Goal: Transaction & Acquisition: Obtain resource

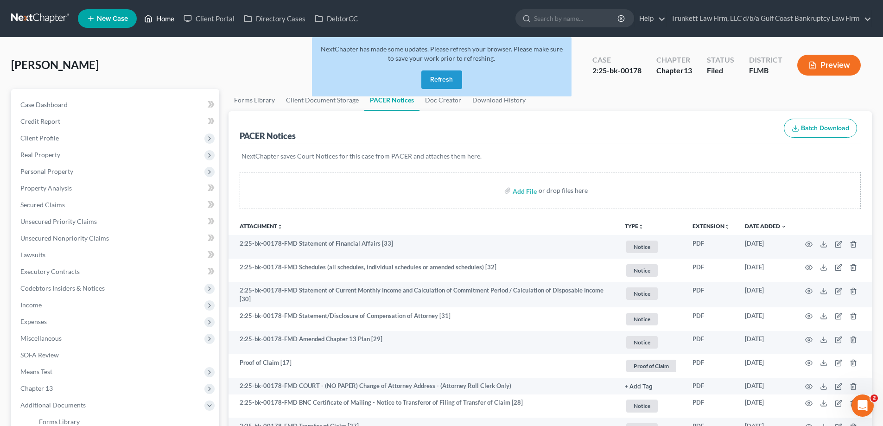
click at [166, 23] on link "Home" at bounding box center [158, 18] width 39 height 17
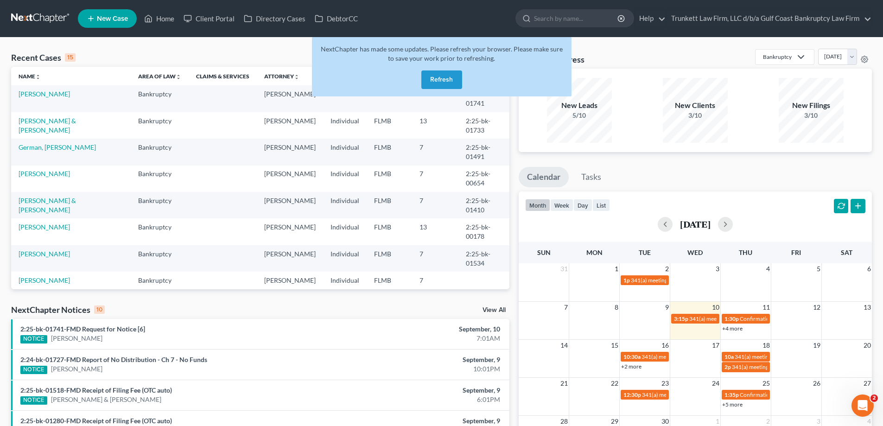
click at [447, 85] on button "Refresh" at bounding box center [441, 79] width 41 height 19
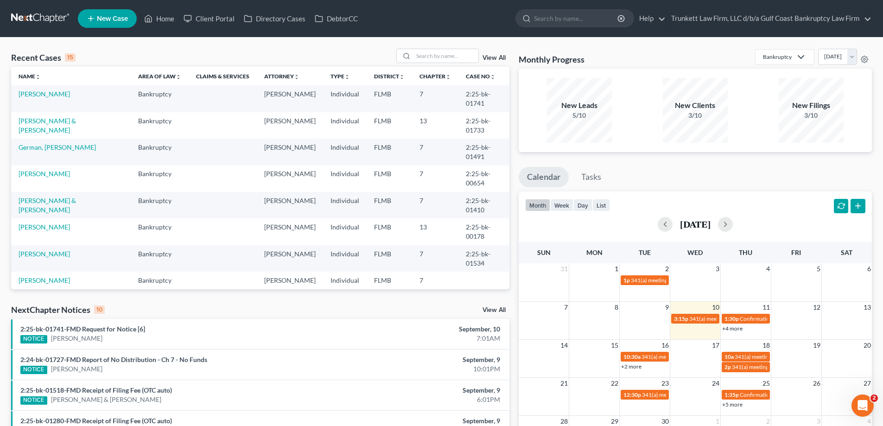
click at [410, 64] on div "Recent Cases 15 View All" at bounding box center [260, 58] width 498 height 18
click at [426, 58] on input "search" at bounding box center [445, 55] width 65 height 13
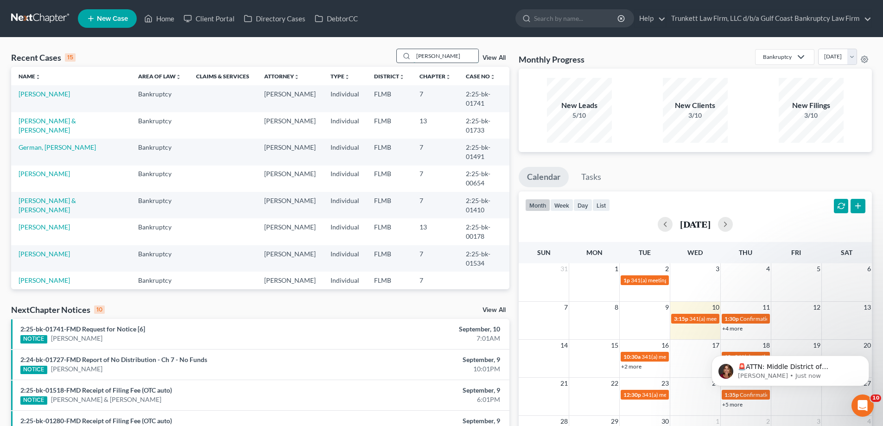
type input "morgan"
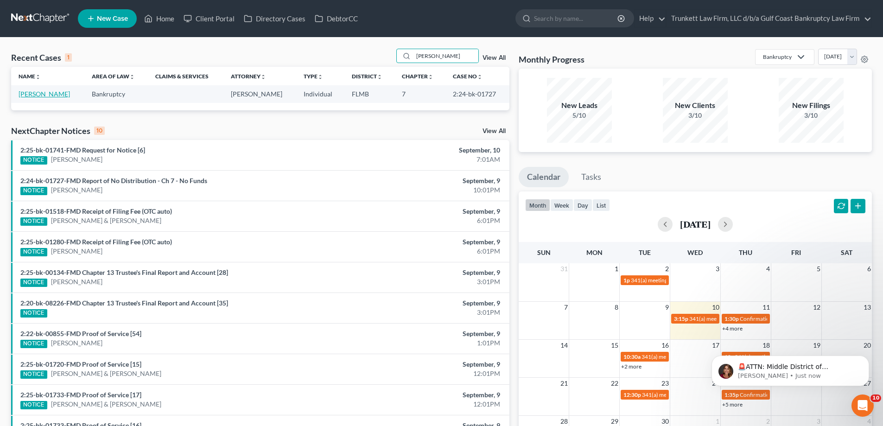
click at [51, 94] on link "Morgan, William" at bounding box center [44, 94] width 51 height 8
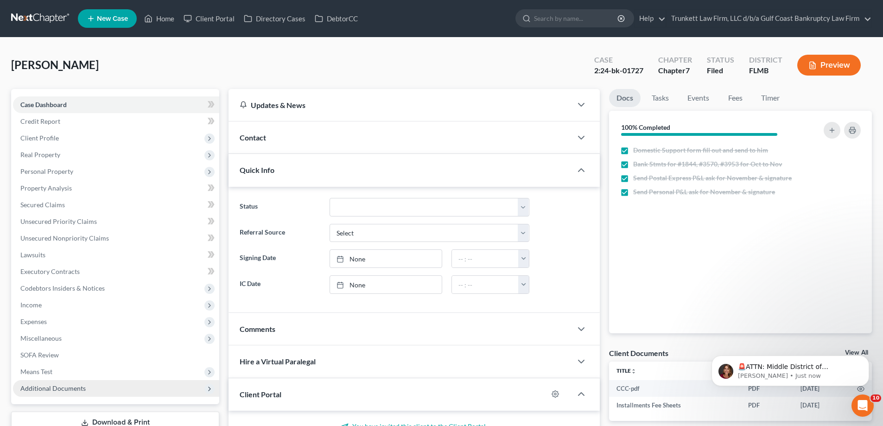
click at [77, 389] on span "Additional Documents" at bounding box center [52, 388] width 65 height 8
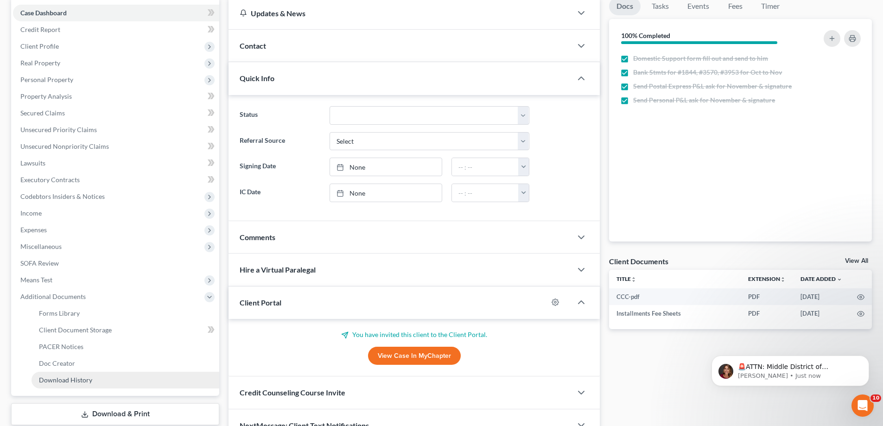
scroll to position [93, 0]
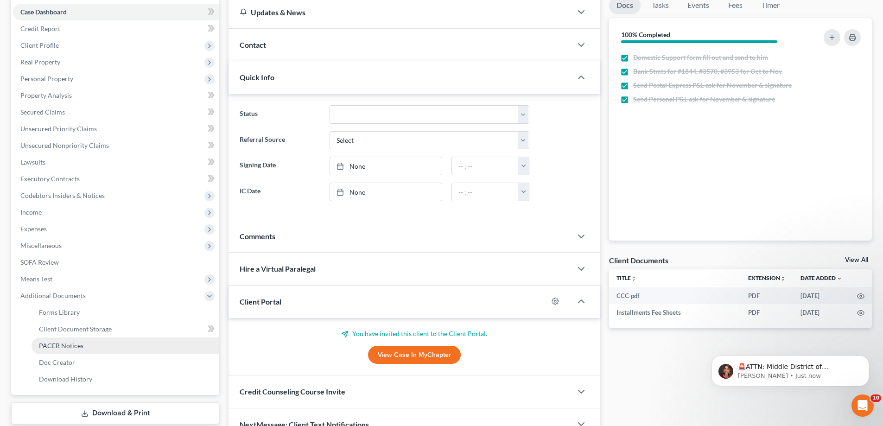
click at [80, 348] on span "PACER Notices" at bounding box center [61, 346] width 44 height 8
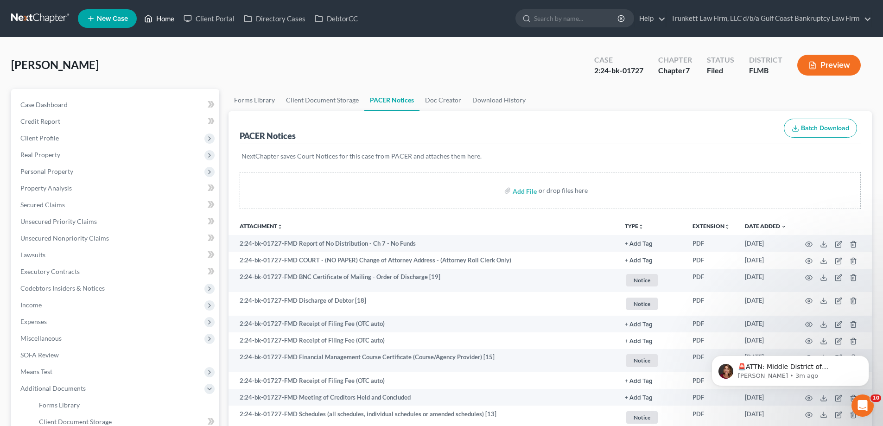
click at [163, 21] on link "Home" at bounding box center [158, 18] width 39 height 17
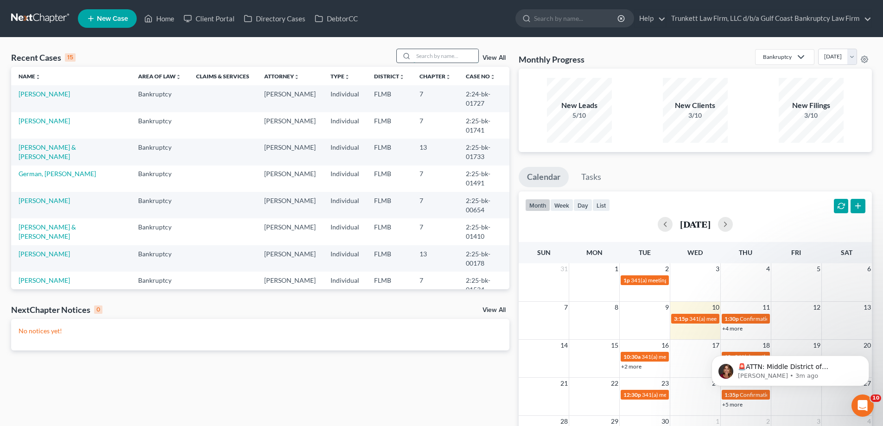
click at [449, 56] on input "search" at bounding box center [445, 55] width 65 height 13
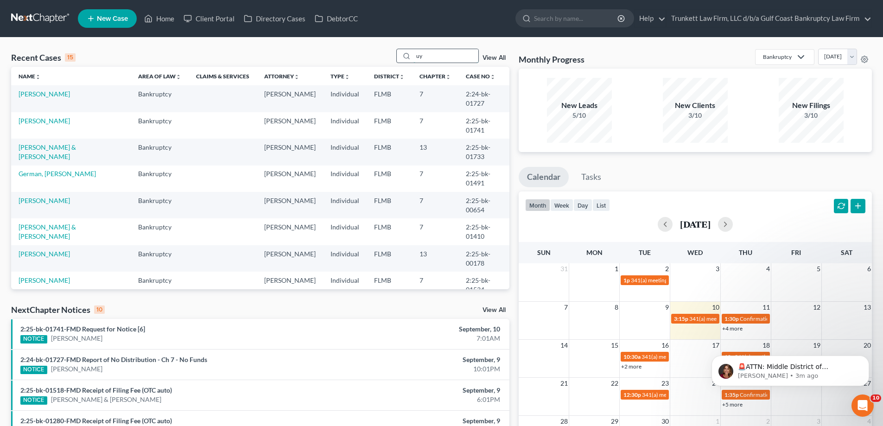
type input "u"
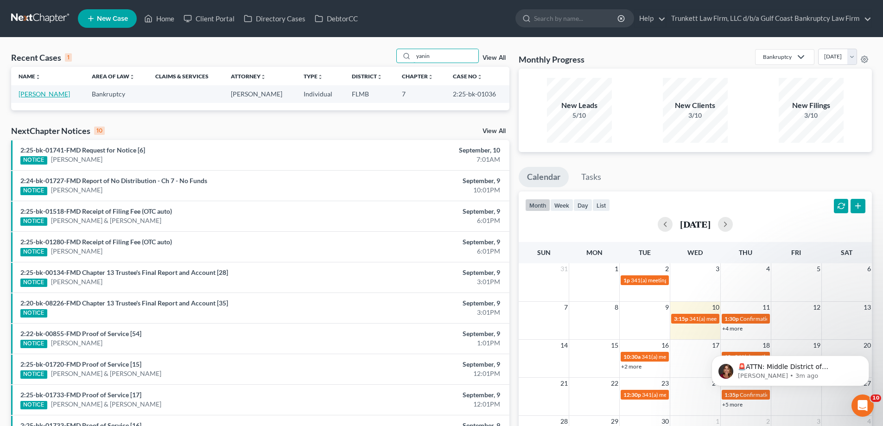
type input "yanin"
click at [47, 92] on link "Andarcio, Yanin" at bounding box center [44, 94] width 51 height 8
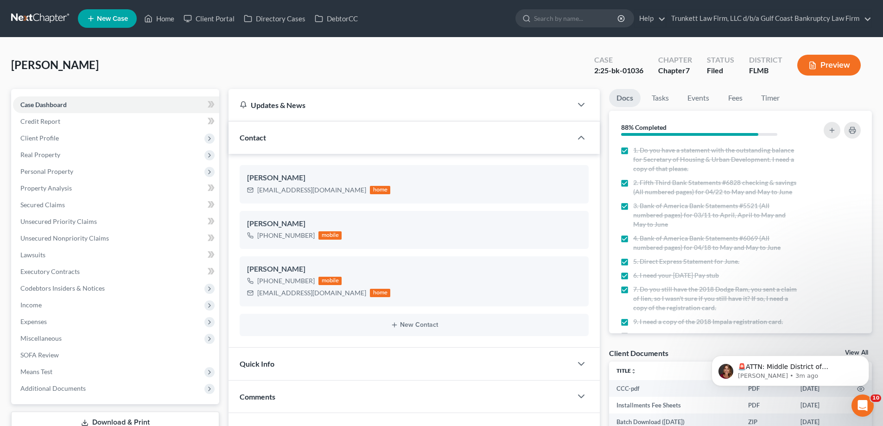
scroll to position [185, 0]
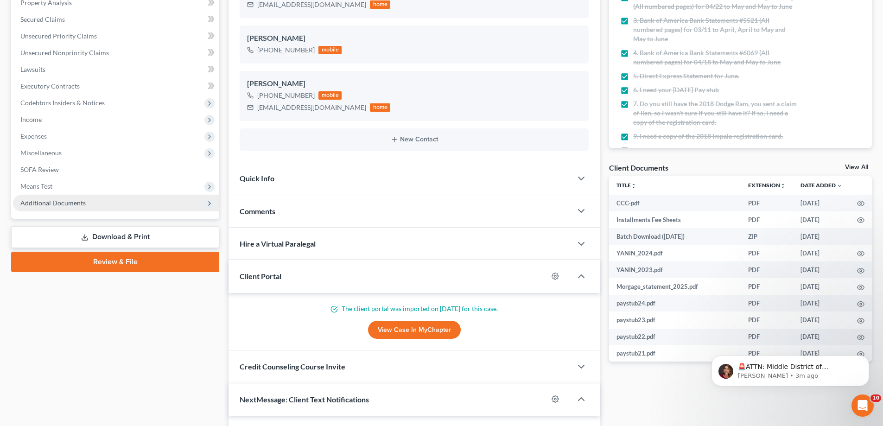
click at [54, 202] on span "Additional Documents" at bounding box center [52, 203] width 65 height 8
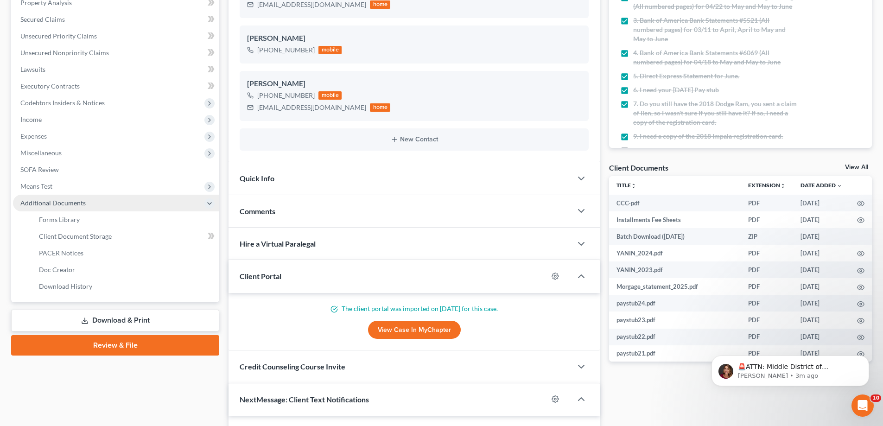
scroll to position [616, 0]
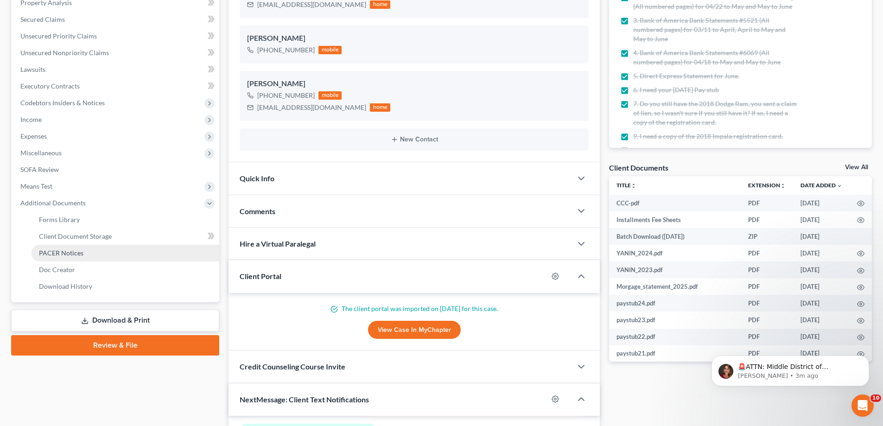
click at [81, 258] on link "PACER Notices" at bounding box center [126, 253] width 188 height 17
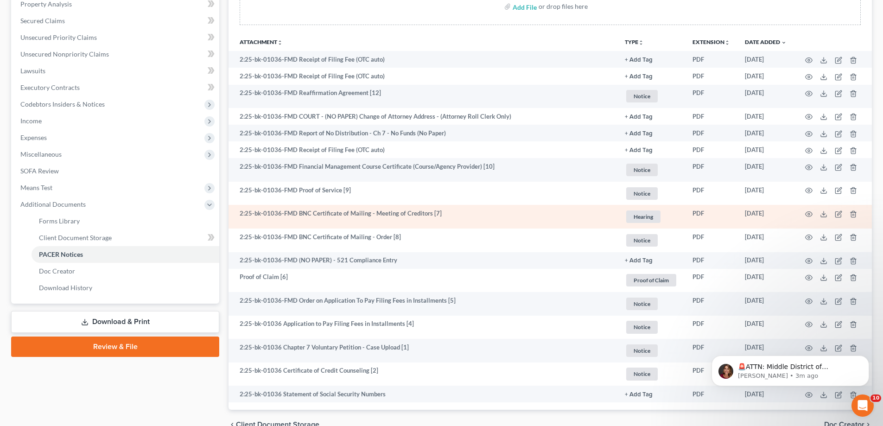
scroll to position [185, 0]
click at [825, 212] on polyline at bounding box center [823, 212] width 3 height 1
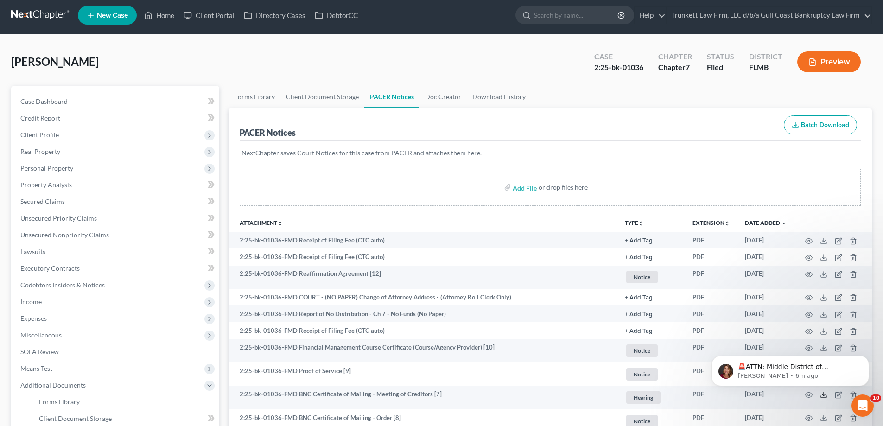
scroll to position [1, 0]
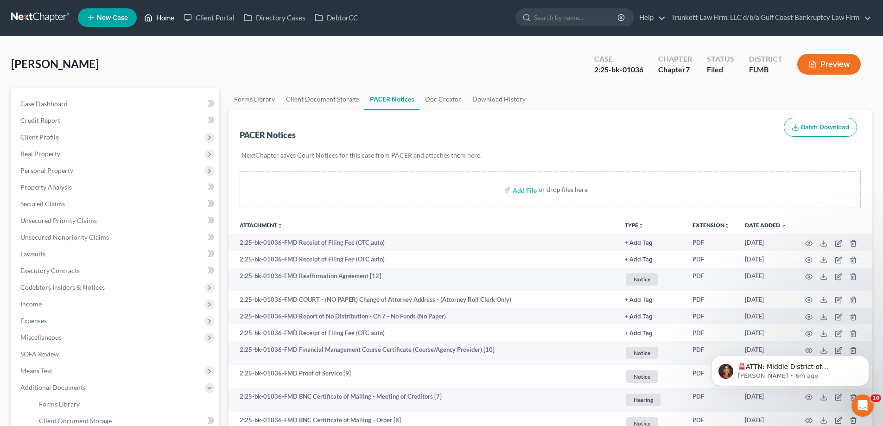
click at [165, 17] on link "Home" at bounding box center [158, 17] width 39 height 17
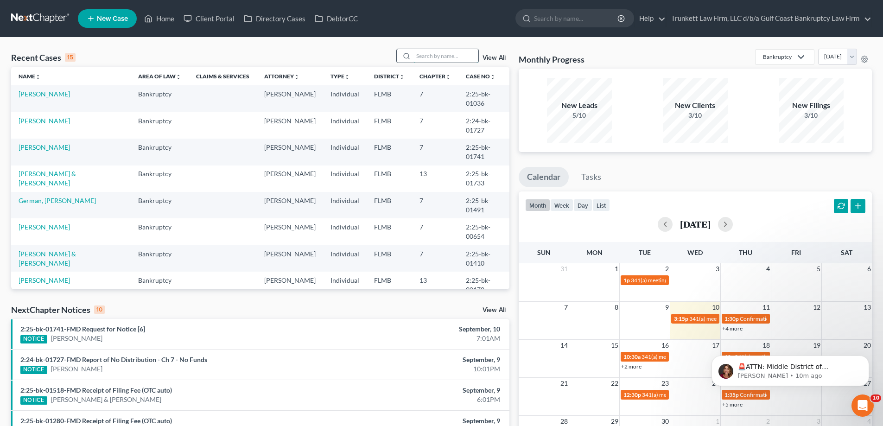
click at [427, 54] on input "search" at bounding box center [445, 55] width 65 height 13
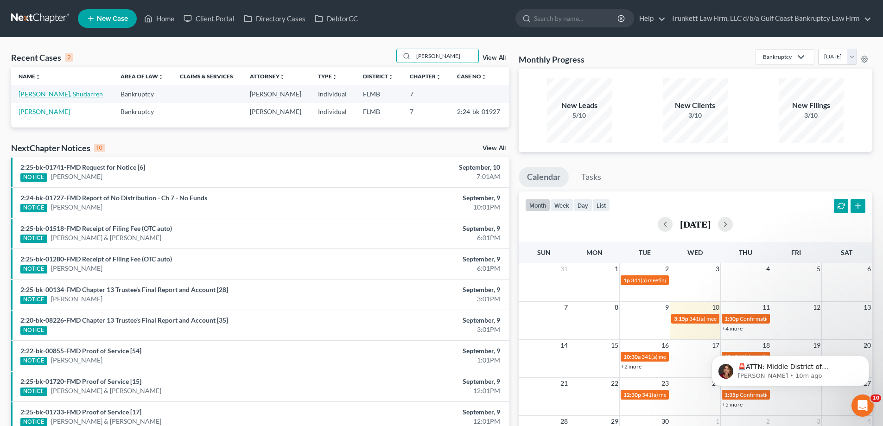
type input "samuels"
click at [57, 91] on link "[PERSON_NAME], Shudarren" at bounding box center [61, 94] width 84 height 8
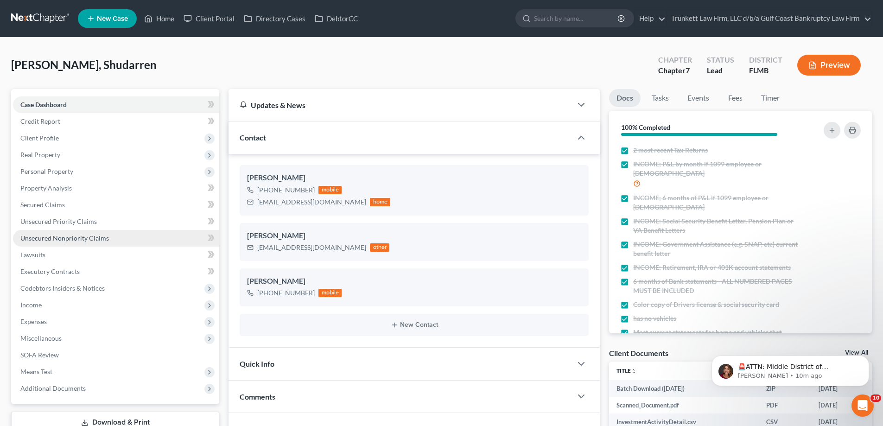
click at [81, 240] on span "Unsecured Nonpriority Claims" at bounding box center [64, 238] width 89 height 8
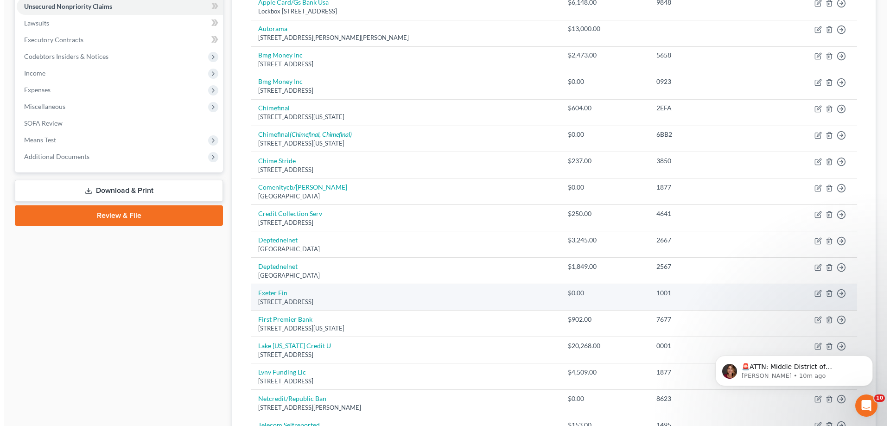
scroll to position [420, 0]
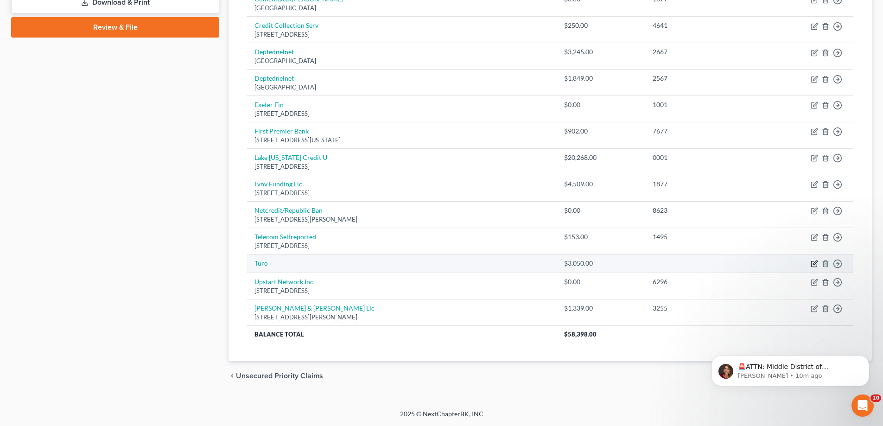
click at [813, 260] on icon "button" at bounding box center [814, 263] width 7 height 7
select select "0"
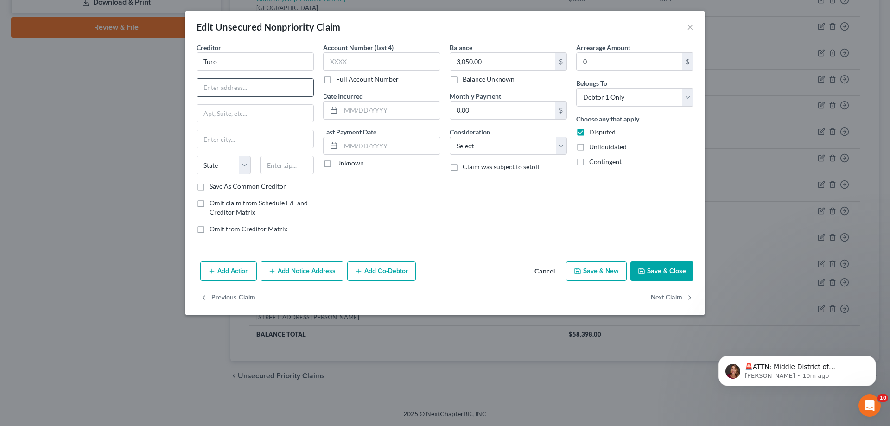
click at [212, 82] on input "text" at bounding box center [255, 88] width 116 height 18
paste input "shu sam Tue, Sep 9, 6:23 PM (14 hours ago) to me 111 Sutter Street, Suite 1200"
drag, startPoint x: 277, startPoint y: 87, endPoint x: 367, endPoint y: 81, distance: 90.1
click at [367, 81] on div "Creditor * Turo shu sam Tue, Sep 9, 6:23 PM (14 hours ago) to me 111 Sutter Str…" at bounding box center [445, 142] width 506 height 198
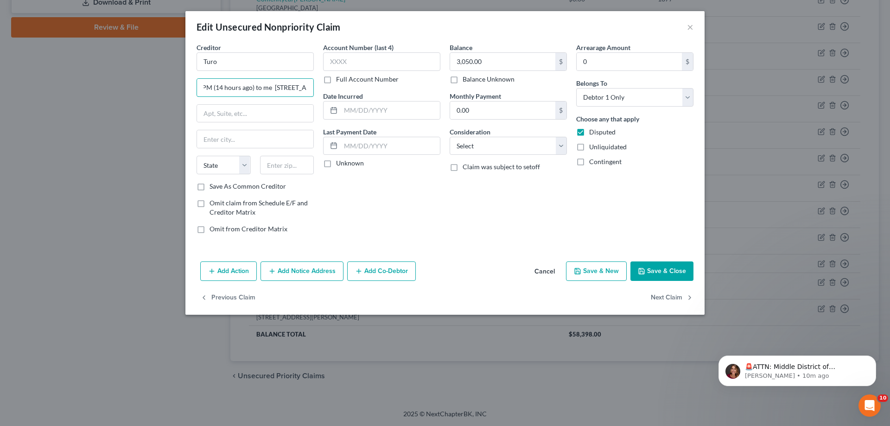
scroll to position [0, 87]
type input "shu sam Tue, Sep 9, 6:23 PM (14 hours ago) to me 111 Sutter Street"
click at [288, 157] on input "text" at bounding box center [287, 165] width 54 height 19
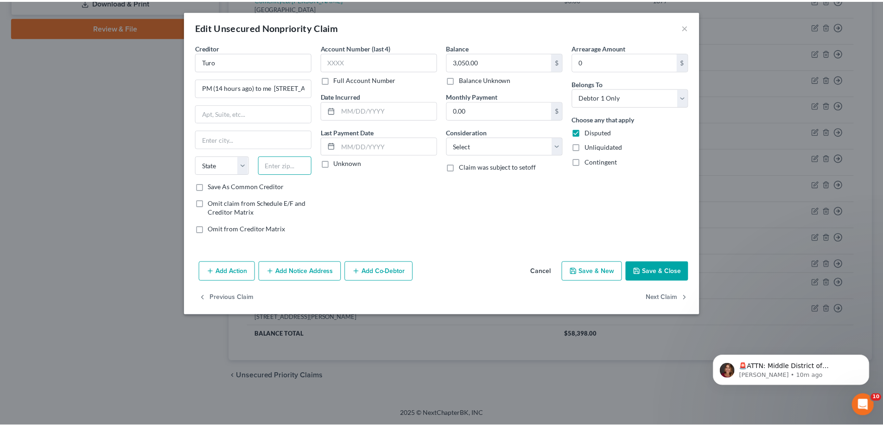
scroll to position [0, 0]
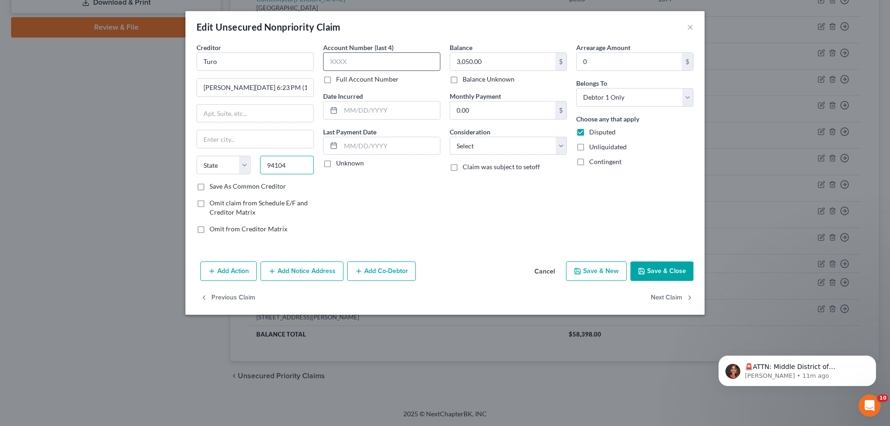
type input "94104"
click at [369, 57] on input "text" at bounding box center [381, 61] width 117 height 19
type input "San Francisco"
select select "4"
click at [666, 268] on button "Save & Close" at bounding box center [661, 270] width 63 height 19
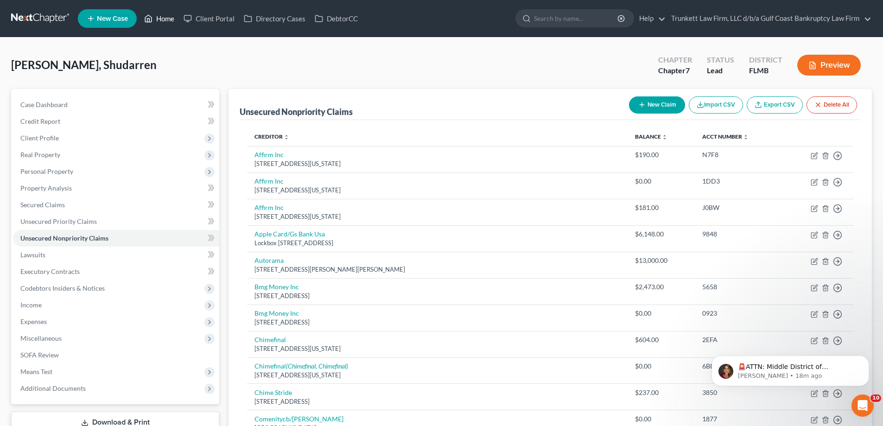
click at [160, 21] on link "Home" at bounding box center [158, 18] width 39 height 17
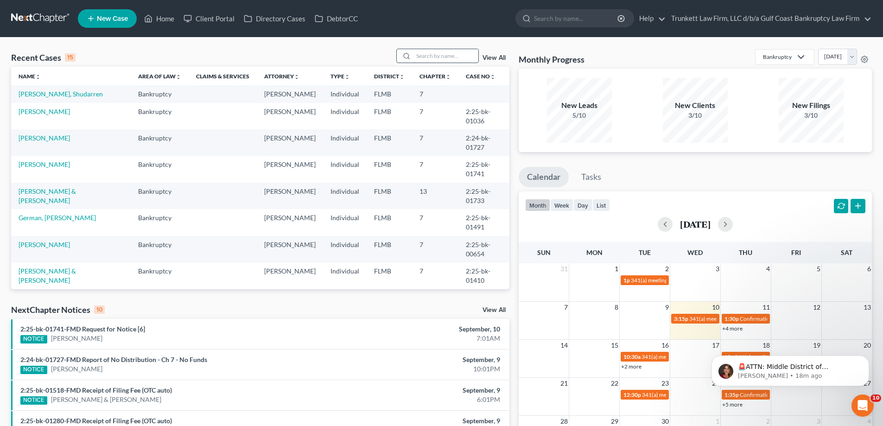
click at [445, 53] on input "search" at bounding box center [445, 55] width 65 height 13
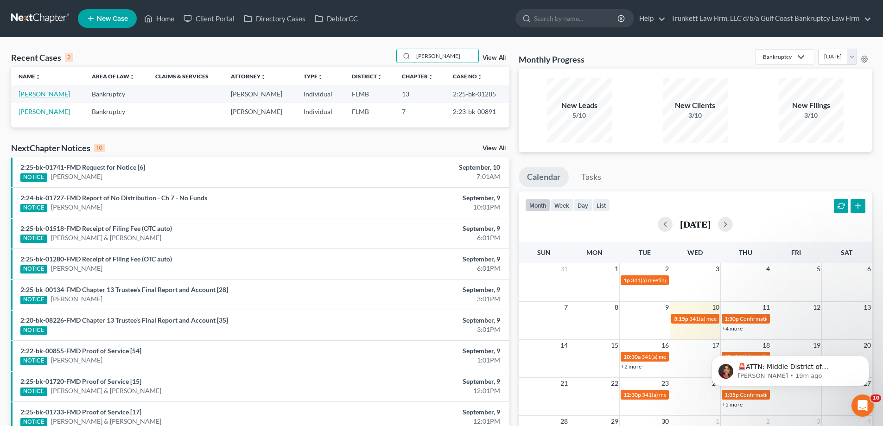
type input "acosta"
click at [44, 94] on link "Acosta, Carlos" at bounding box center [44, 94] width 51 height 8
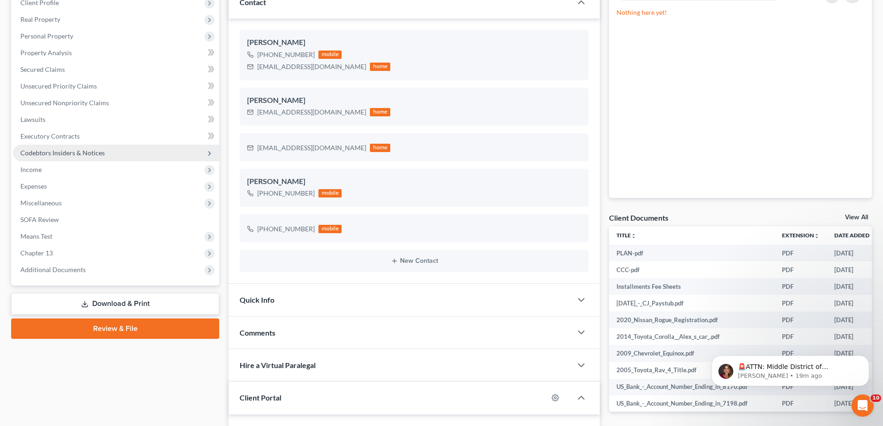
scroll to position [185, 0]
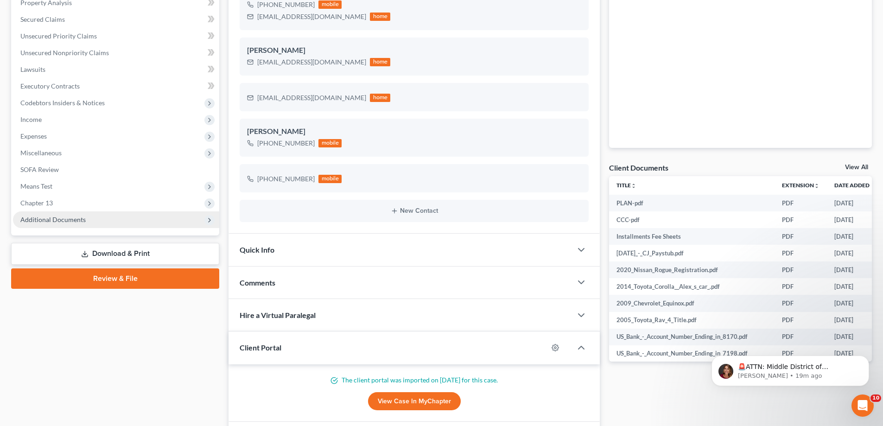
click at [66, 216] on span "Additional Documents" at bounding box center [52, 219] width 65 height 8
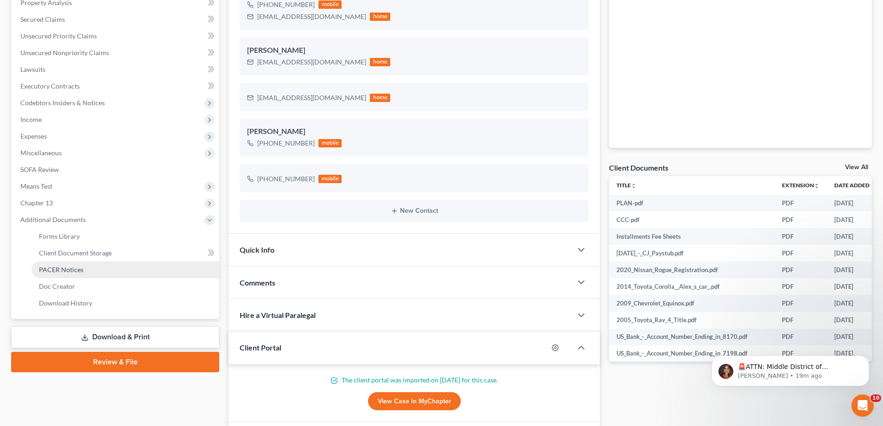
click at [68, 272] on span "PACER Notices" at bounding box center [61, 270] width 44 height 8
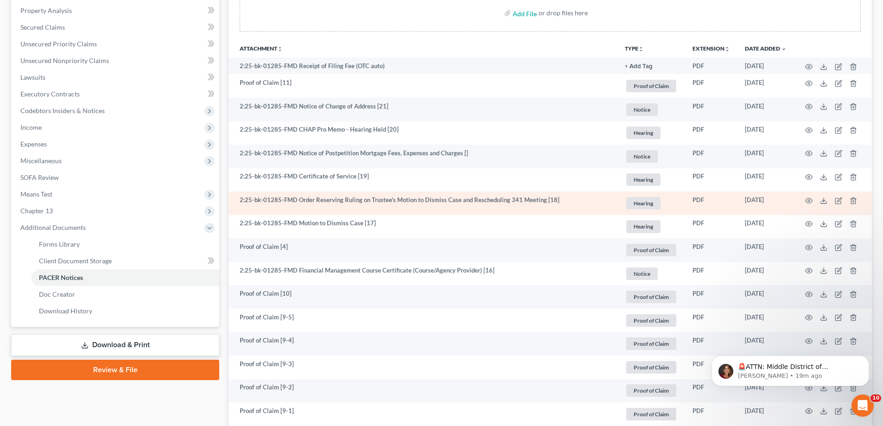
scroll to position [185, 0]
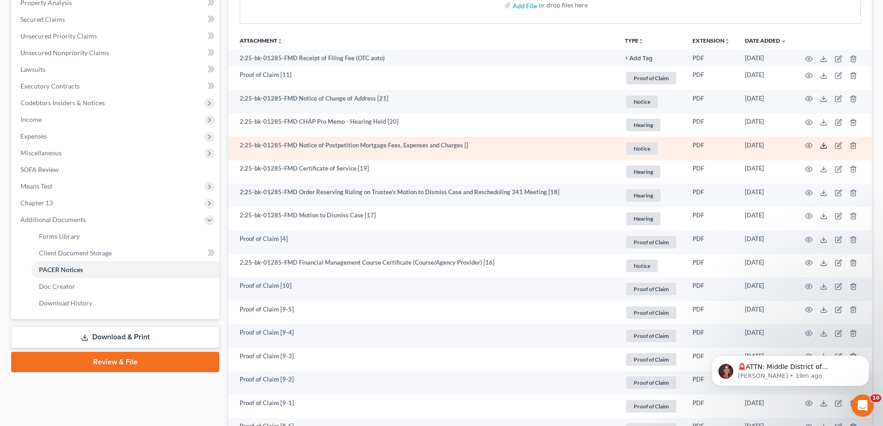
click at [823, 148] on icon at bounding box center [824, 147] width 6 height 2
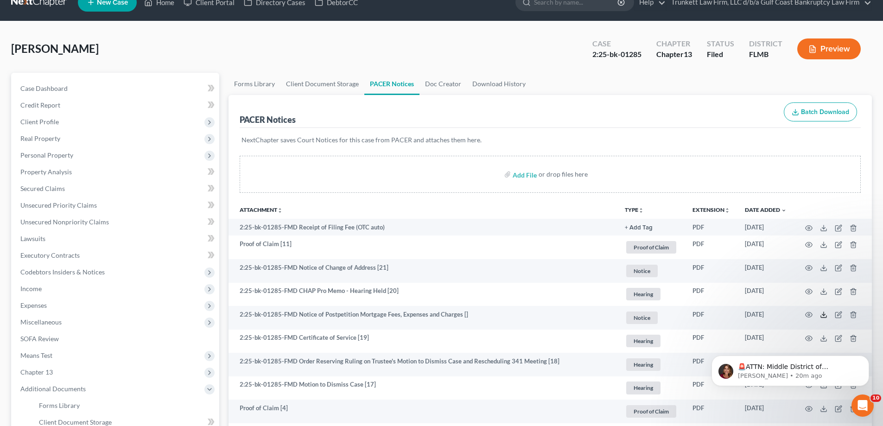
scroll to position [0, 0]
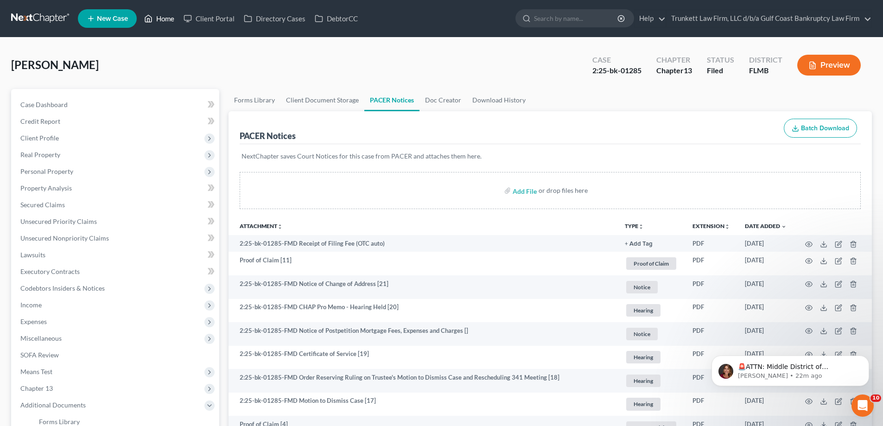
click at [169, 19] on link "Home" at bounding box center [158, 18] width 39 height 17
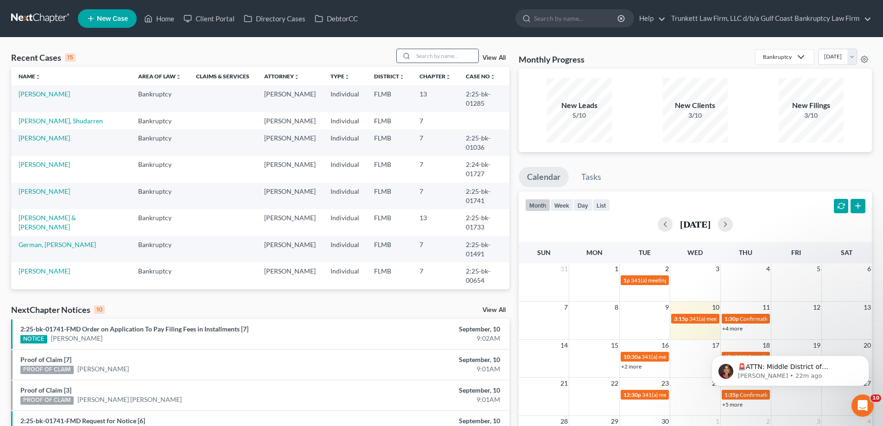
click at [433, 59] on input "search" at bounding box center [445, 55] width 65 height 13
type input "rihl"
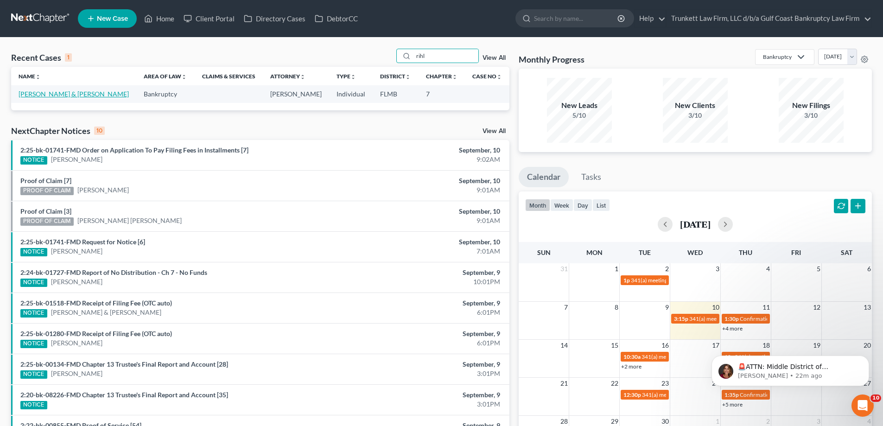
click at [44, 93] on link "Rihl, Eugene & Alba" at bounding box center [74, 94] width 110 height 8
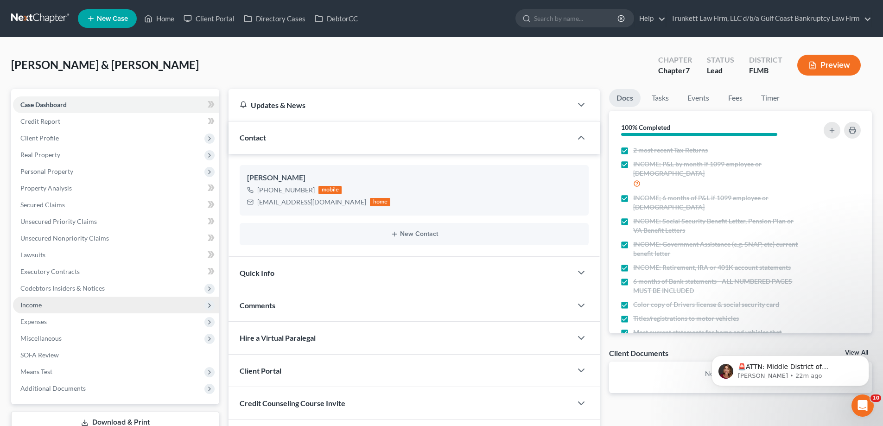
click at [43, 304] on span "Income" at bounding box center [116, 305] width 206 height 17
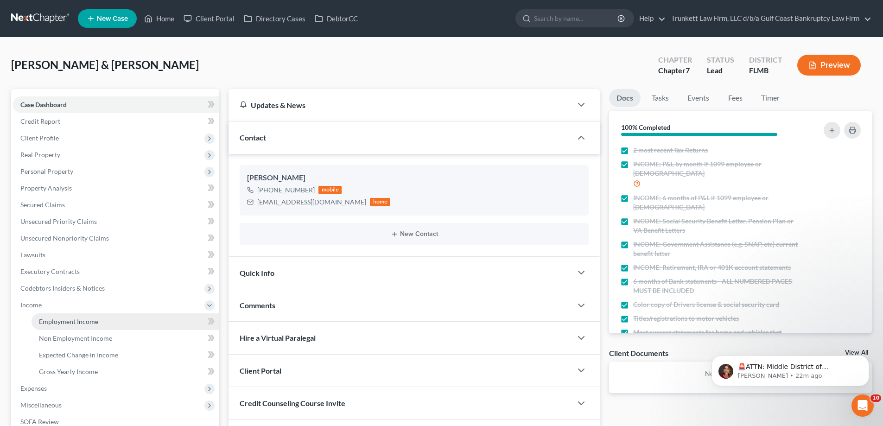
click at [69, 321] on span "Employment Income" at bounding box center [68, 321] width 59 height 8
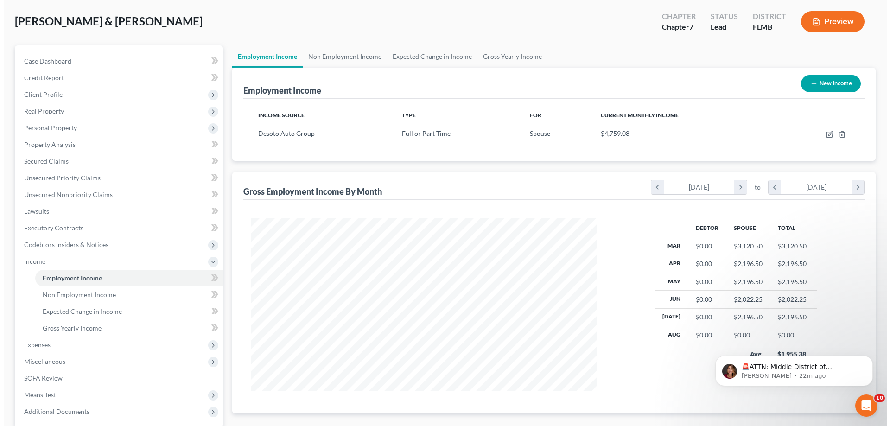
scroll to position [41, 0]
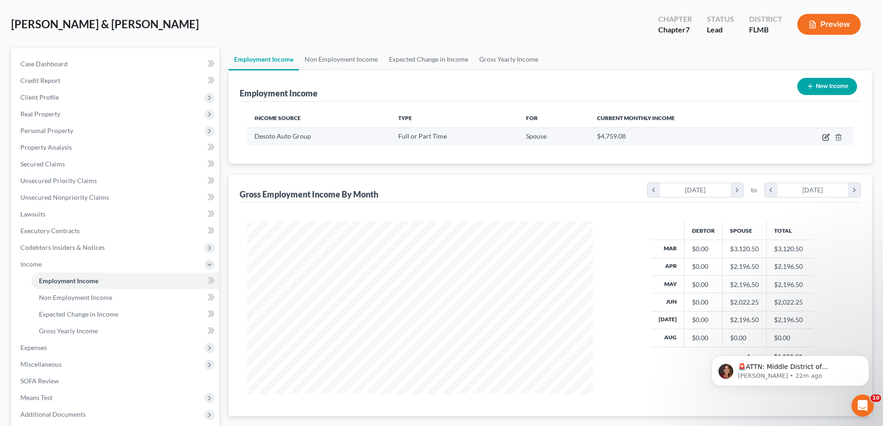
click at [825, 133] on icon "button" at bounding box center [825, 136] width 7 height 7
select select "0"
select select "9"
select select "3"
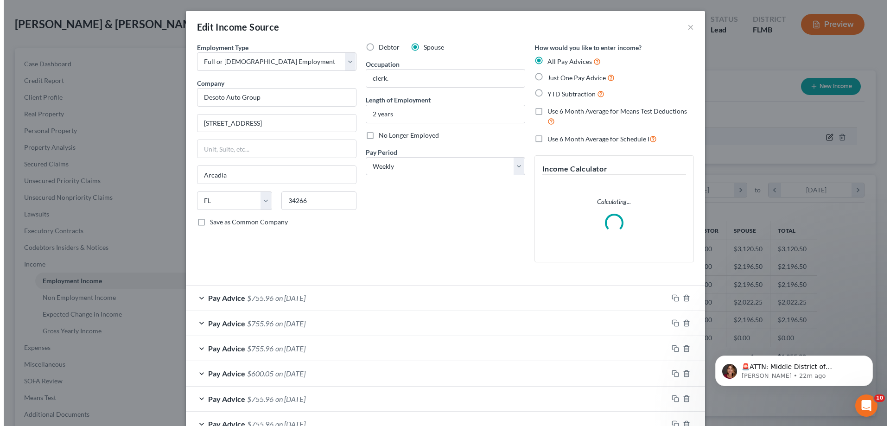
scroll to position [174, 367]
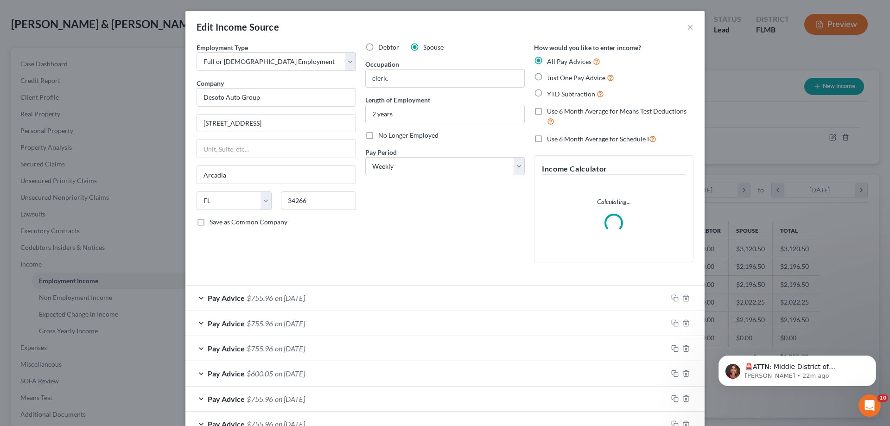
click at [299, 294] on form "Employment Type * Select Full or Part Time Employment Self Employment Company *…" at bounding box center [444, 366] width 497 height 646
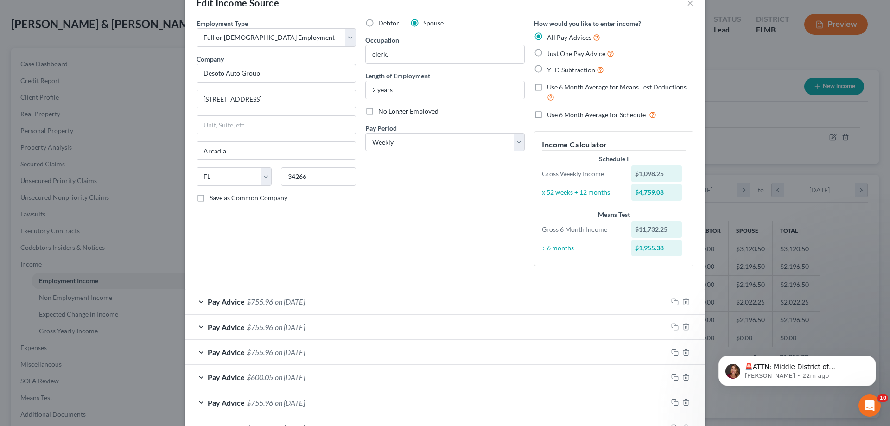
scroll to position [93, 0]
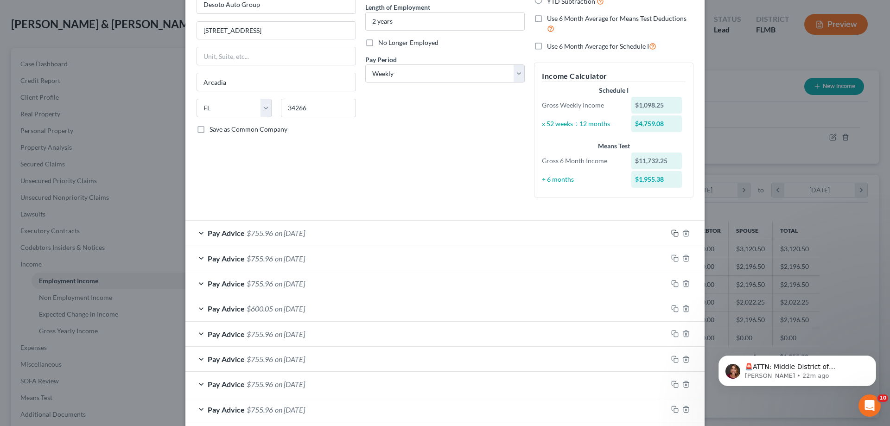
click at [671, 234] on icon "button" at bounding box center [674, 232] width 7 height 7
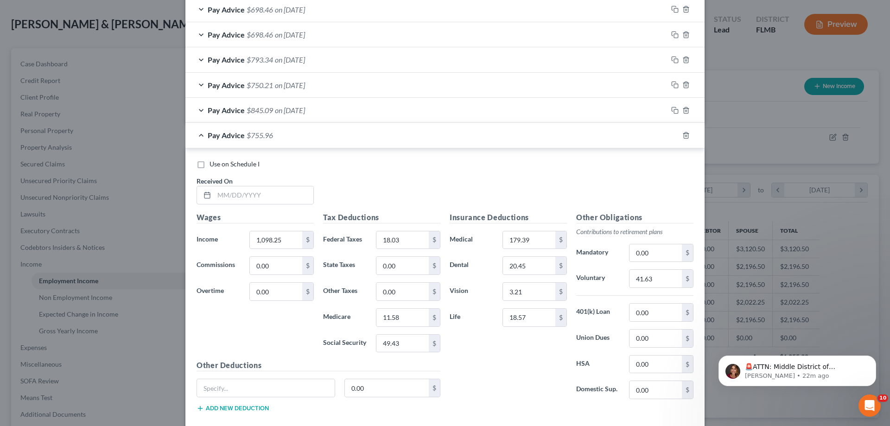
scroll to position [602, 0]
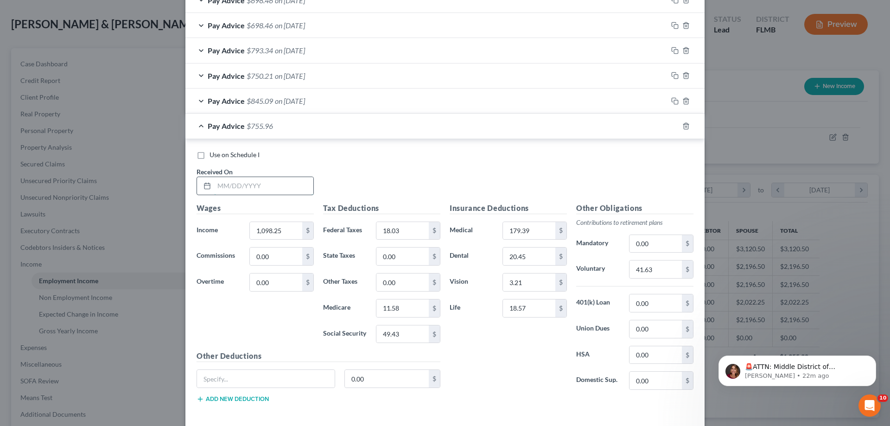
click at [239, 184] on input "text" at bounding box center [263, 186] width 99 height 18
type input "p"
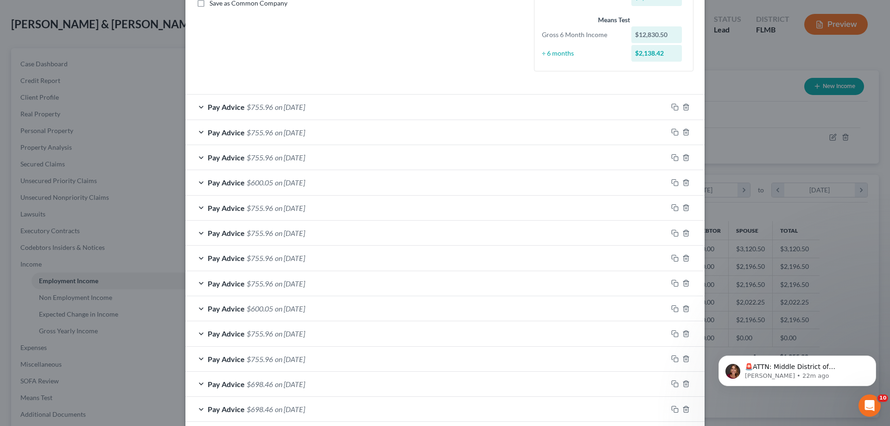
scroll to position [135, 0]
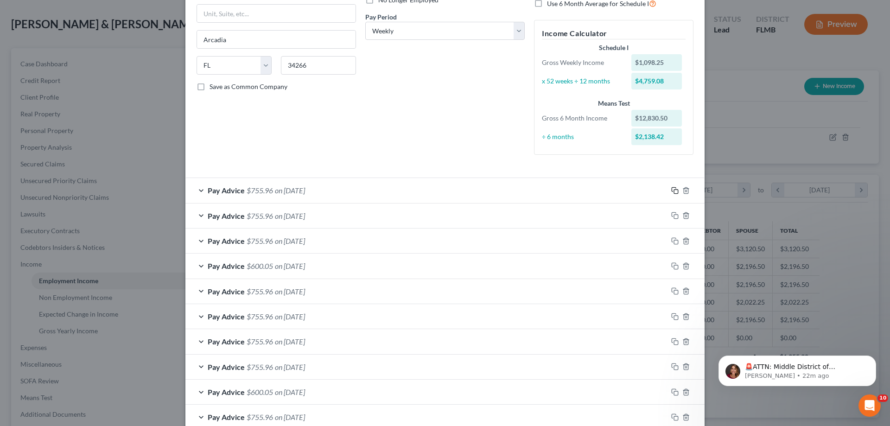
type input "08/10/2025"
click at [674, 190] on rect "button" at bounding box center [676, 192] width 4 height 4
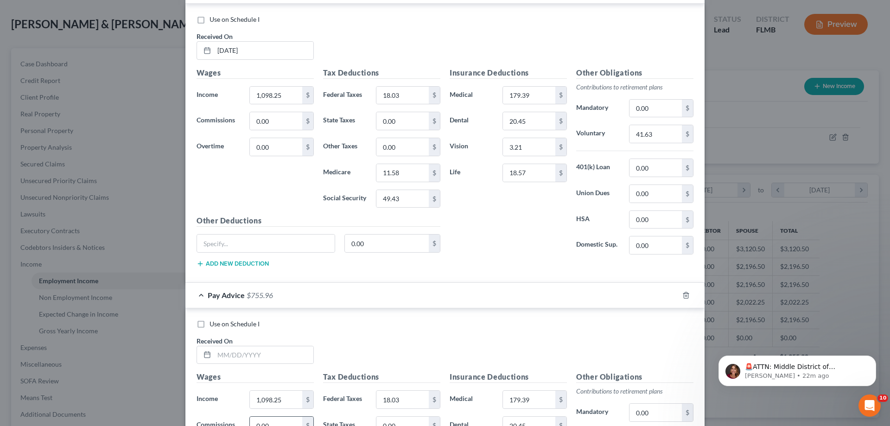
scroll to position [877, 0]
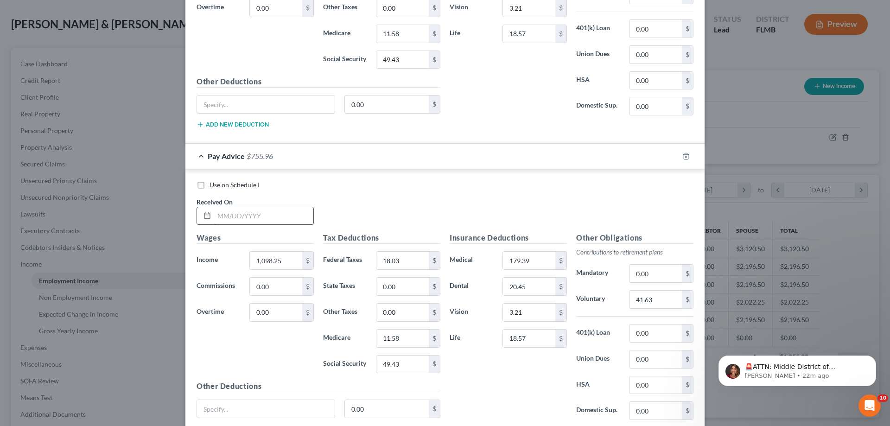
click at [241, 215] on input "text" at bounding box center [263, 216] width 99 height 18
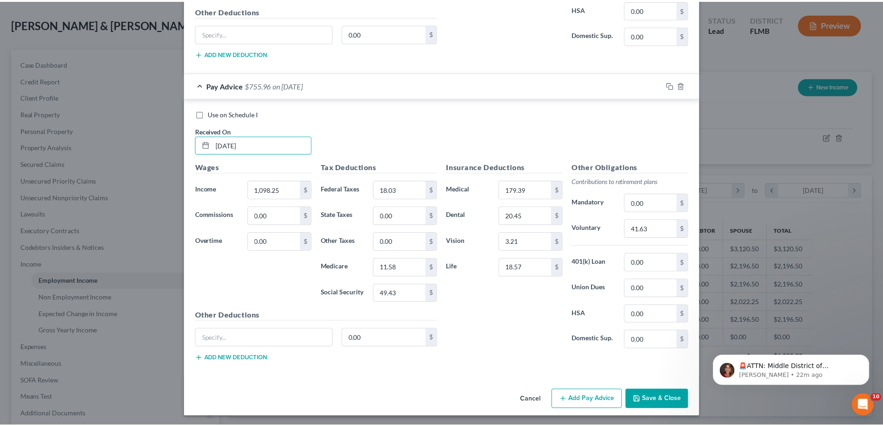
scroll to position [950, 0]
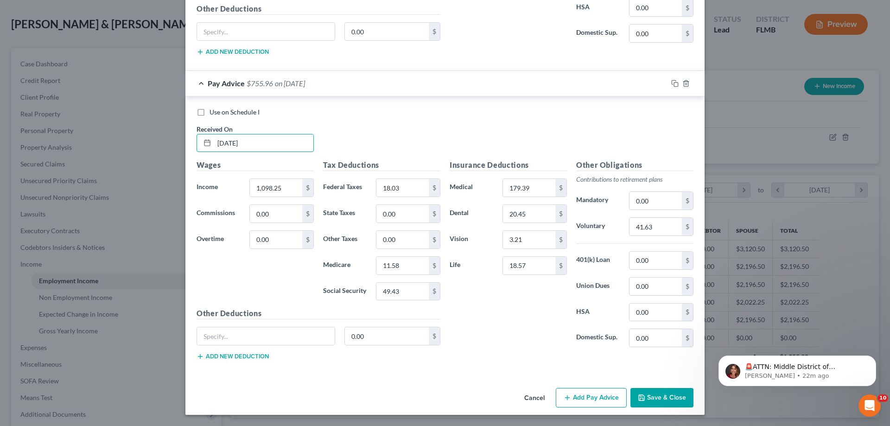
type input "08/25/2025"
click at [676, 399] on button "Save & Close" at bounding box center [661, 397] width 63 height 19
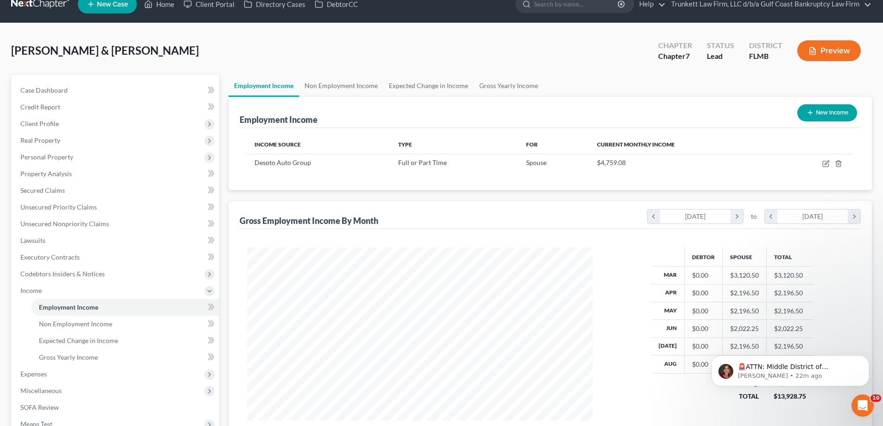
scroll to position [0, 0]
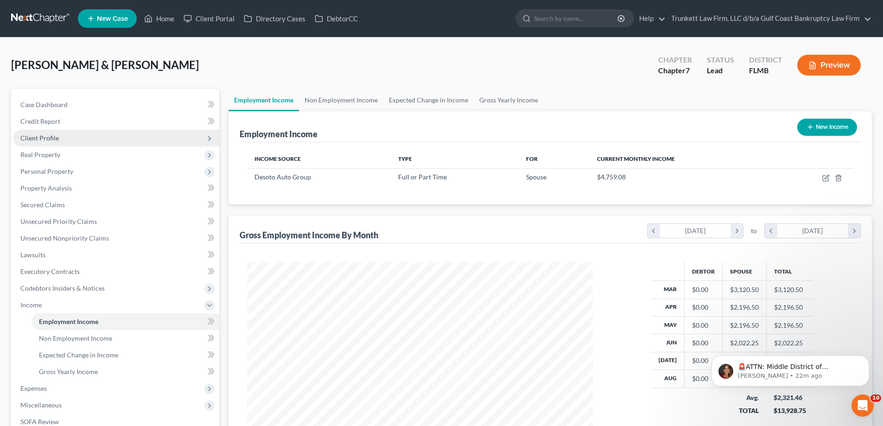
click at [48, 135] on span "Client Profile" at bounding box center [39, 138] width 38 height 8
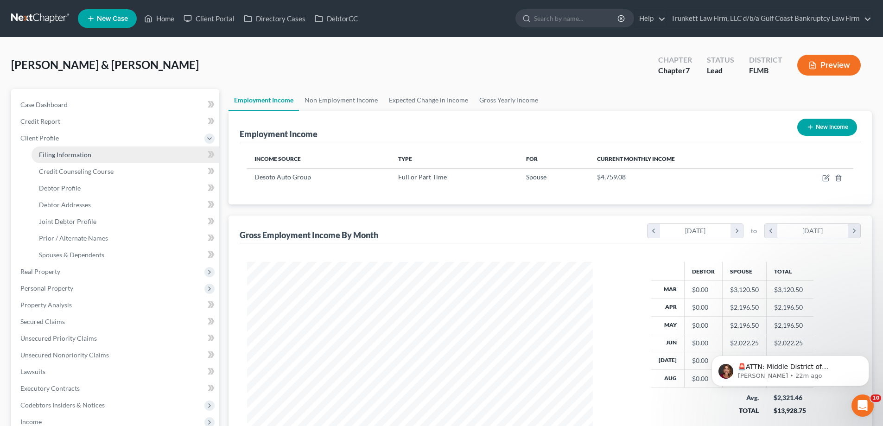
click at [76, 153] on span "Filing Information" at bounding box center [65, 155] width 52 height 8
select select "1"
select select "0"
select select "9"
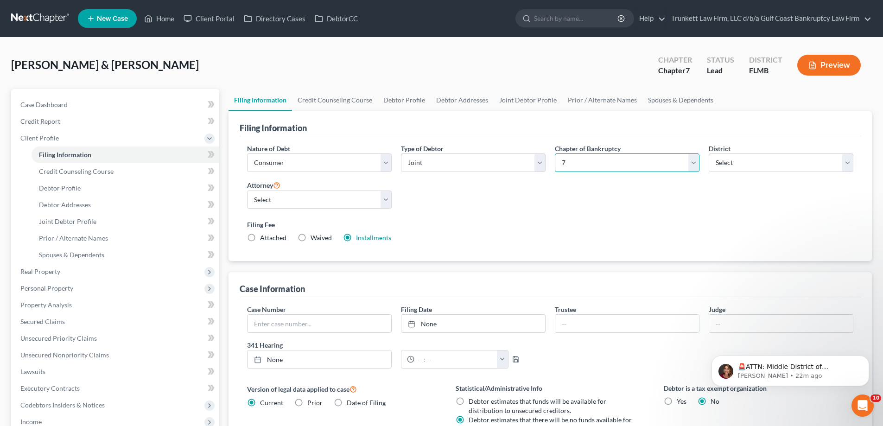
click at [579, 162] on select "Select 7 11 12 13" at bounding box center [627, 162] width 145 height 19
select select "3"
click at [555, 153] on select "Select 7 11 12 13" at bounding box center [627, 162] width 145 height 19
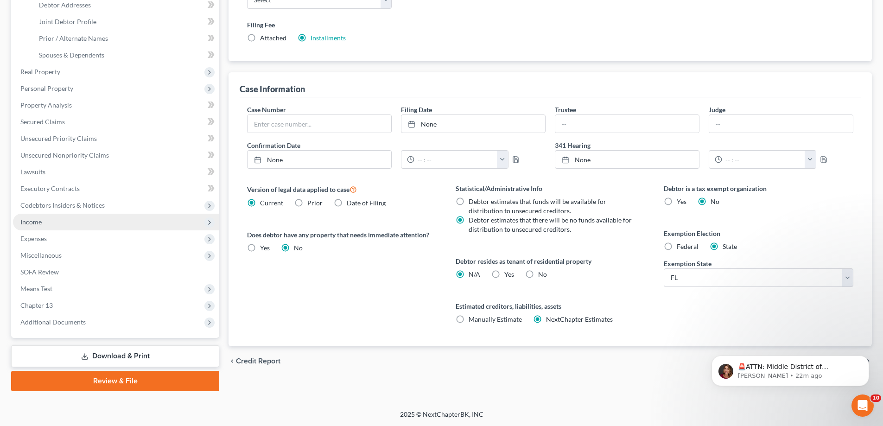
scroll to position [200, 0]
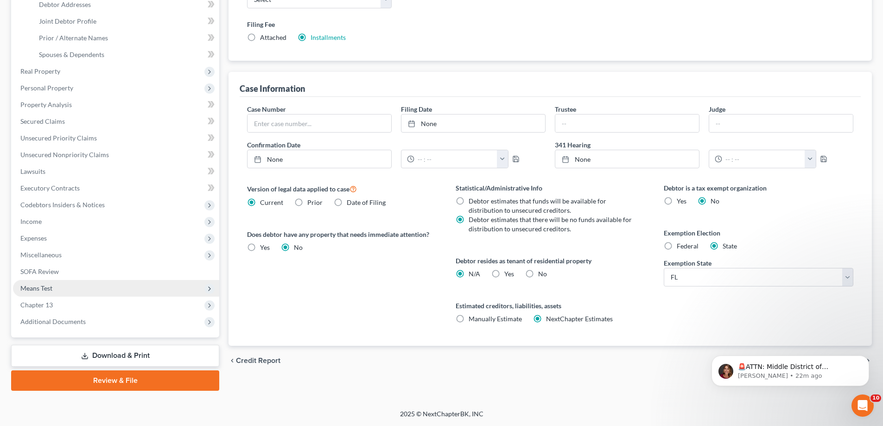
click at [46, 287] on span "Means Test" at bounding box center [36, 288] width 32 height 8
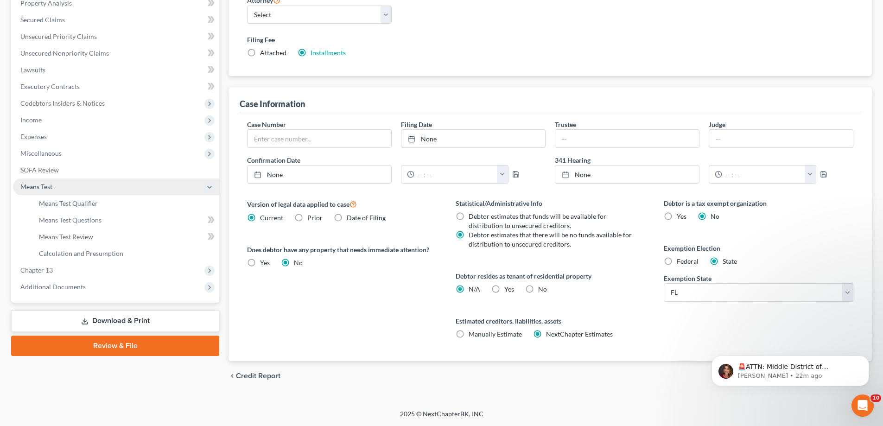
scroll to position [150, 0]
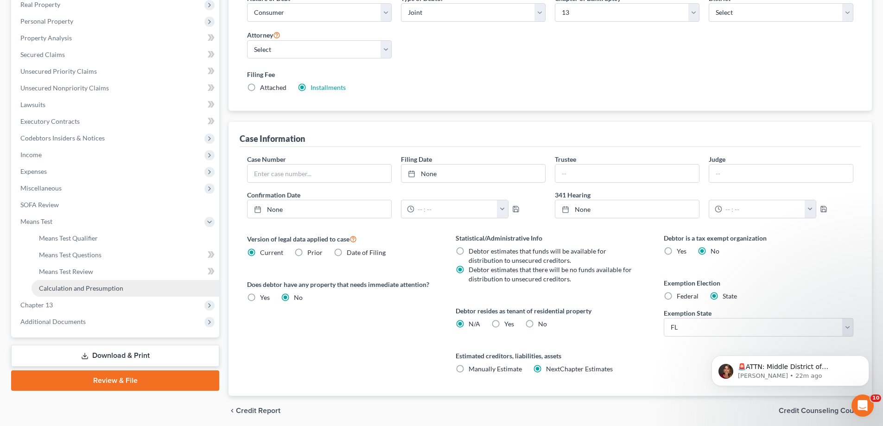
click at [98, 285] on span "Calculation and Presumption" at bounding box center [81, 288] width 84 height 8
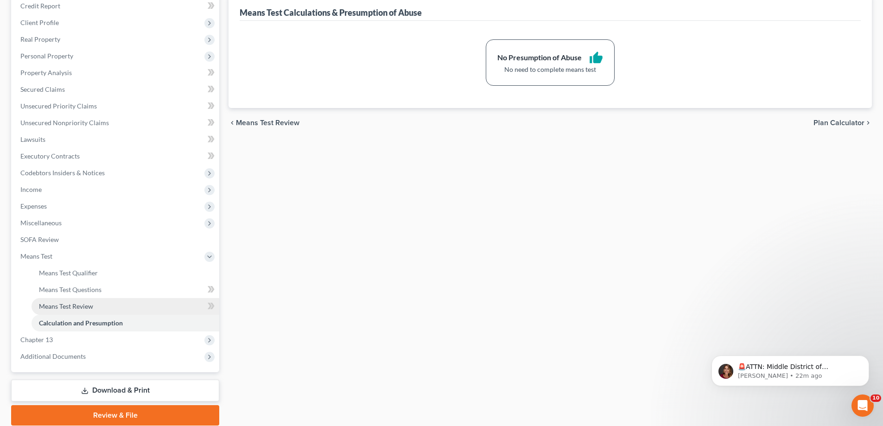
scroll to position [57, 0]
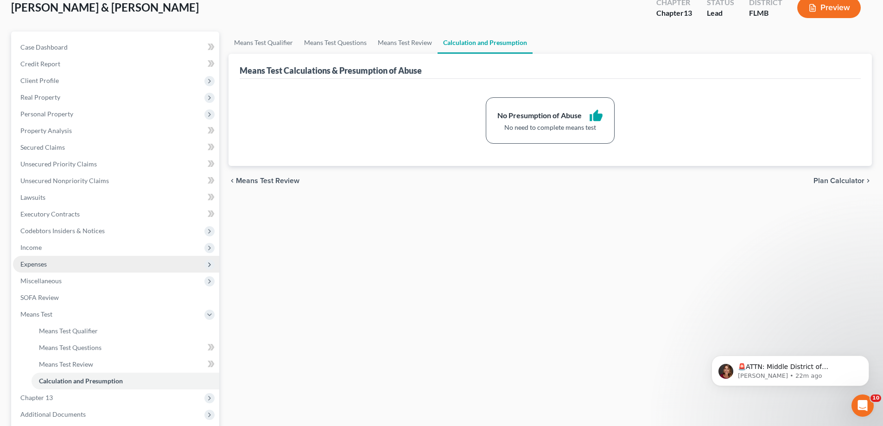
click at [49, 261] on span "Expenses" at bounding box center [116, 264] width 206 height 17
click at [58, 380] on link "Family" at bounding box center [126, 381] width 188 height 17
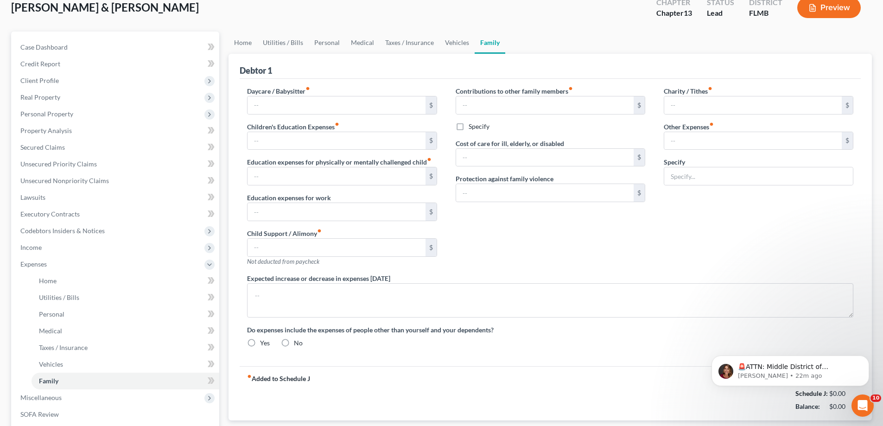
type input "0.00"
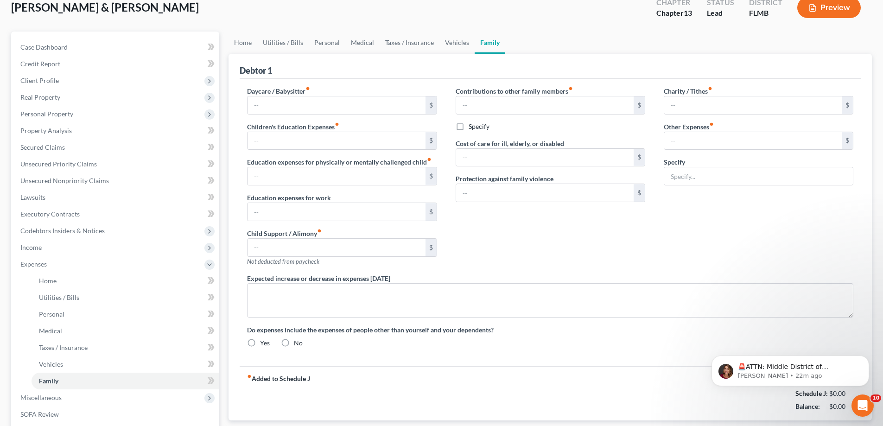
type input "0.00"
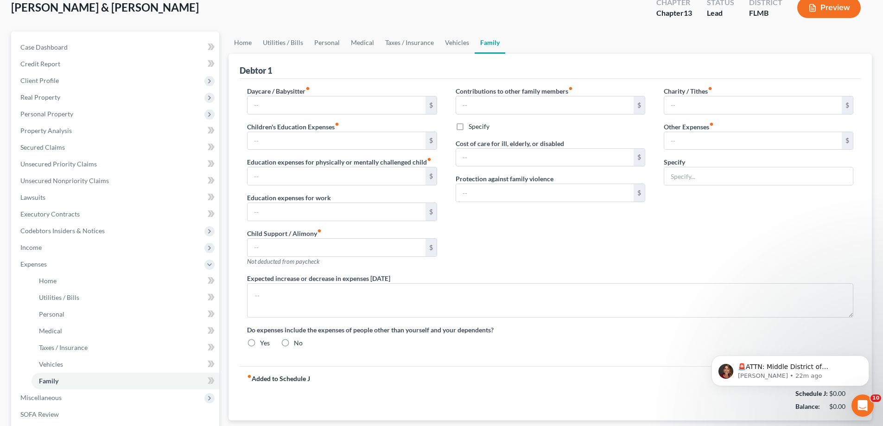
radio input "true"
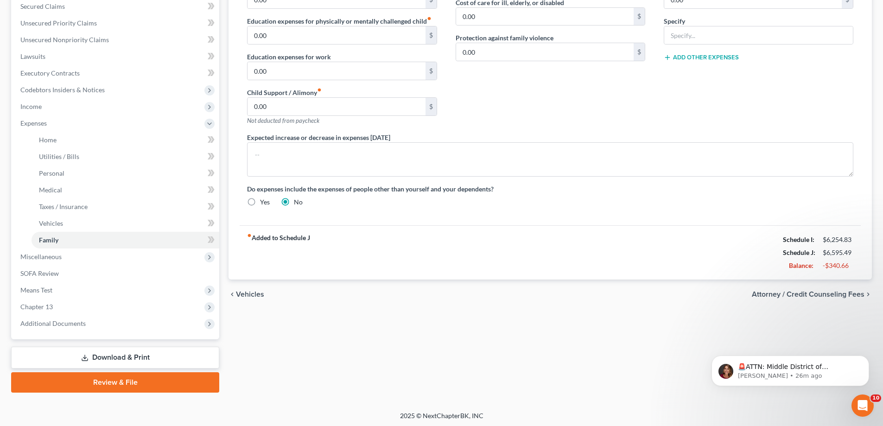
scroll to position [200, 0]
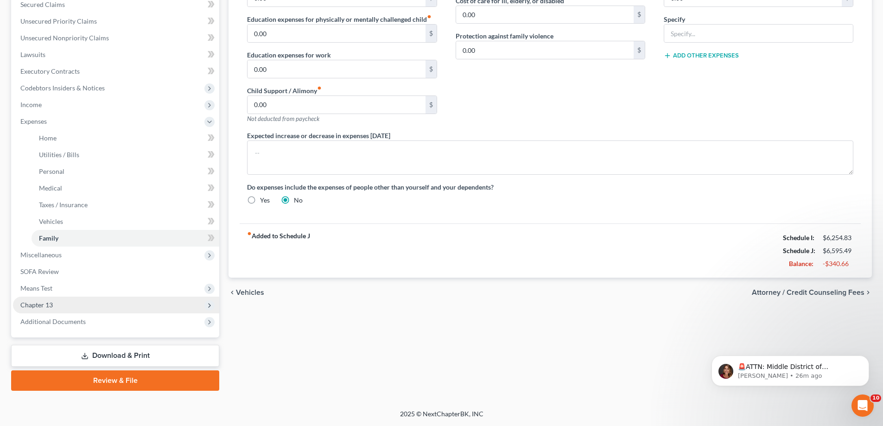
click at [57, 302] on span "Chapter 13" at bounding box center [116, 305] width 206 height 17
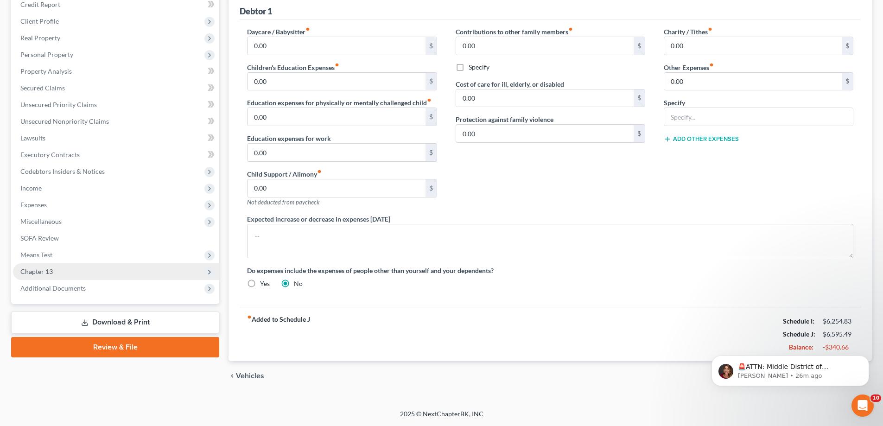
scroll to position [117, 0]
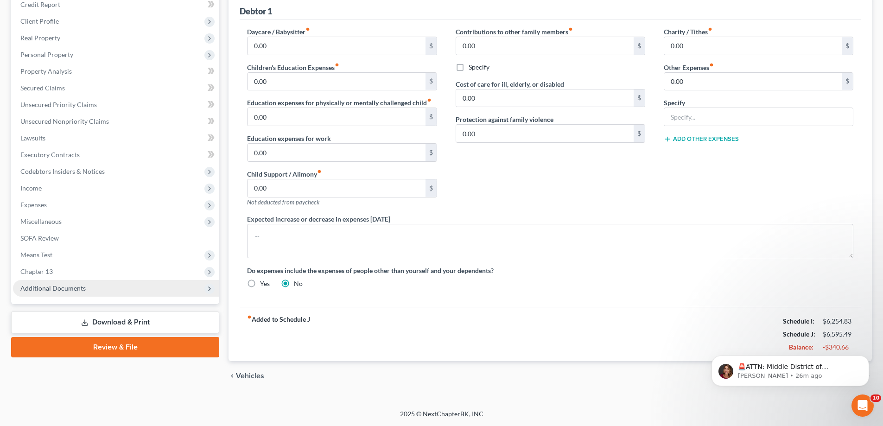
click at [74, 286] on span "Additional Documents" at bounding box center [52, 288] width 65 height 8
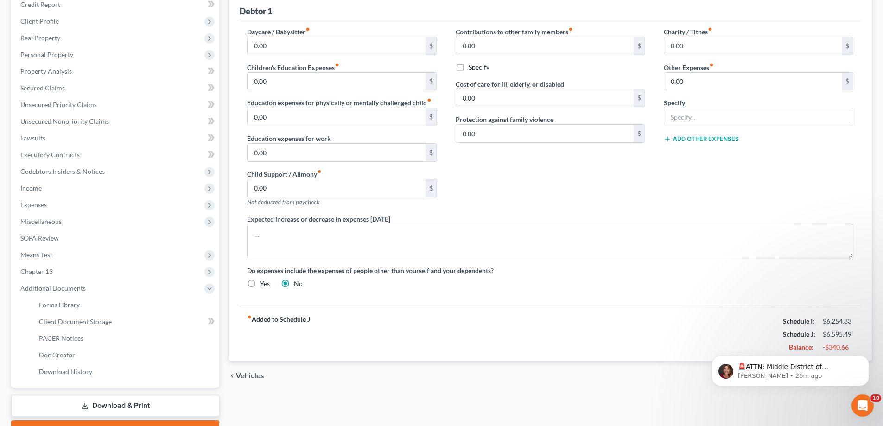
scroll to position [167, 0]
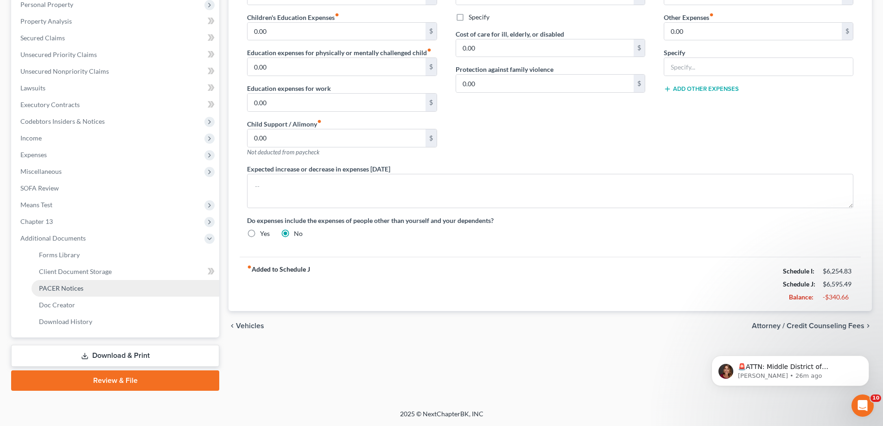
click at [82, 288] on span "PACER Notices" at bounding box center [61, 288] width 44 height 8
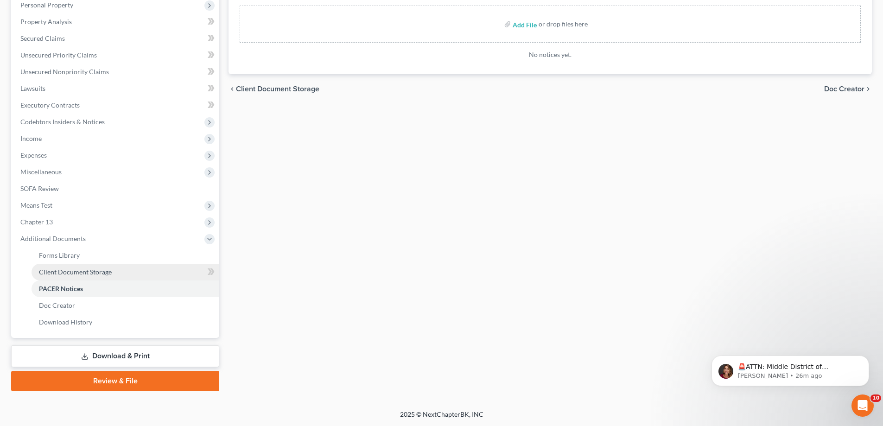
scroll to position [167, 0]
click at [64, 288] on span "PACER Notices" at bounding box center [61, 288] width 44 height 8
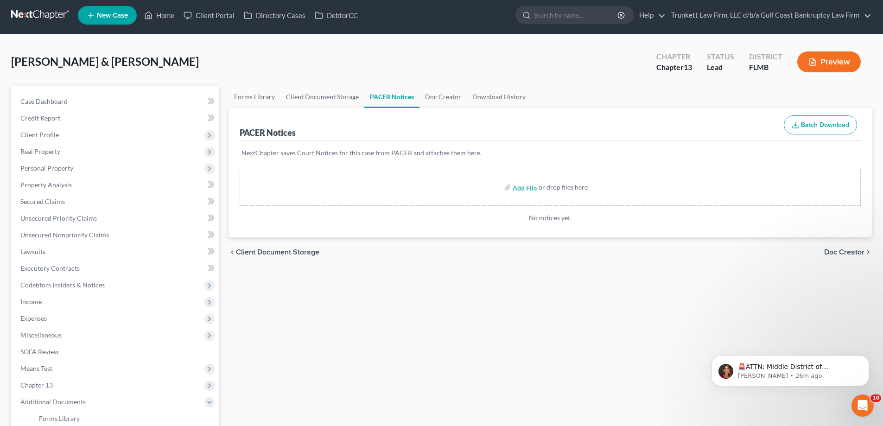
scroll to position [0, 0]
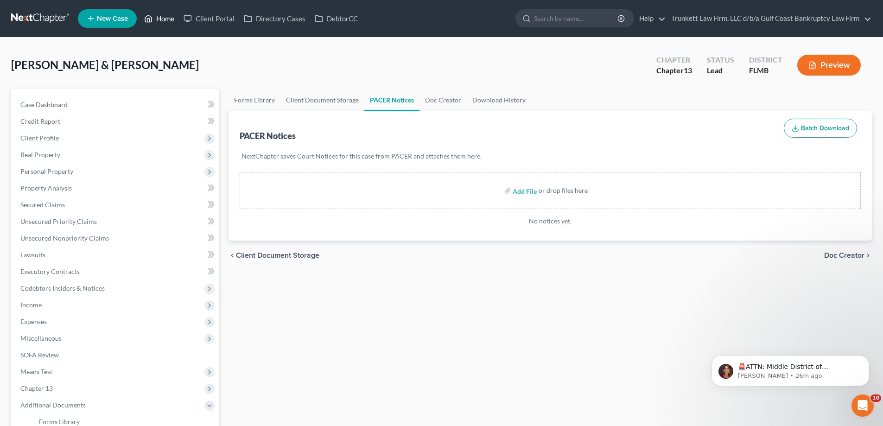
click at [168, 20] on link "Home" at bounding box center [158, 18] width 39 height 17
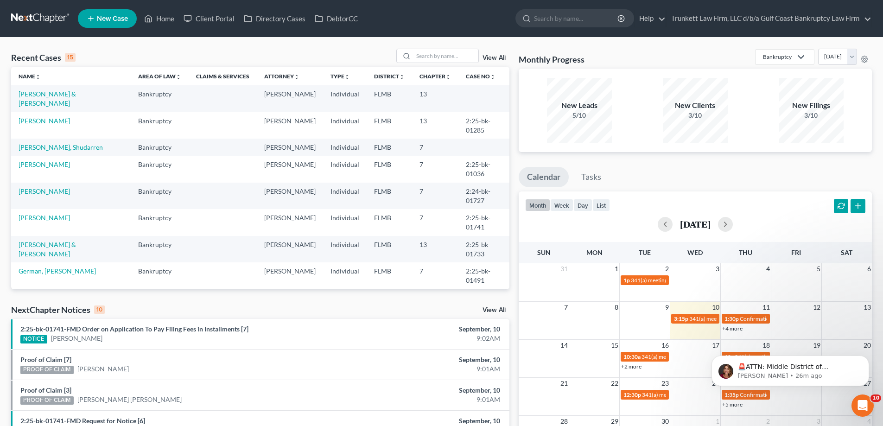
click at [46, 118] on link "Acosta, Carlos" at bounding box center [44, 121] width 51 height 8
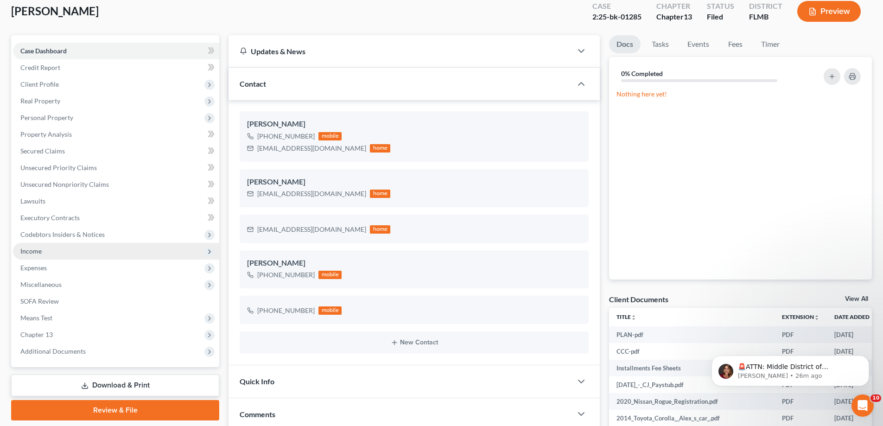
scroll to position [139, 0]
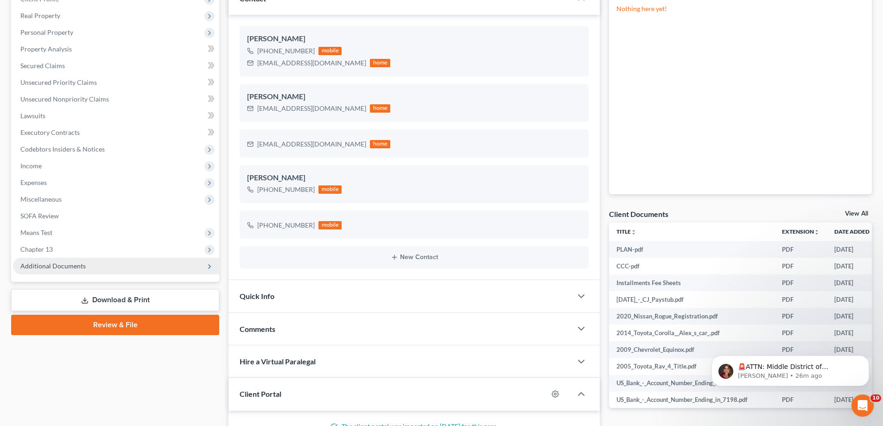
click at [76, 262] on span "Additional Documents" at bounding box center [52, 266] width 65 height 8
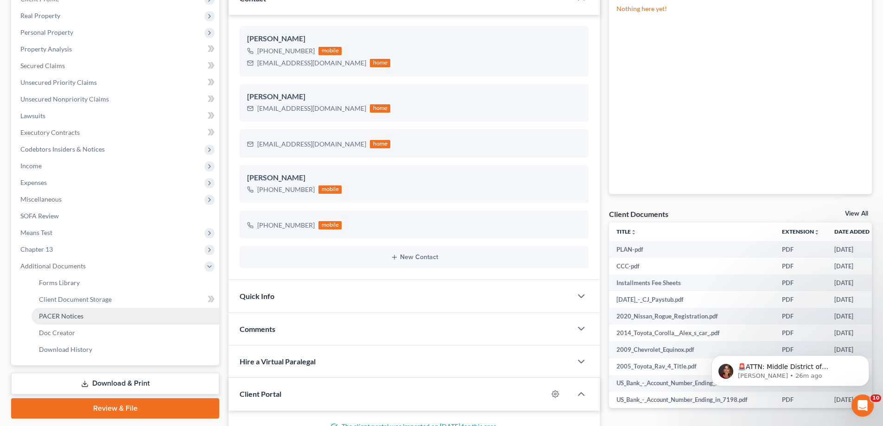
click at [60, 315] on span "PACER Notices" at bounding box center [61, 316] width 44 height 8
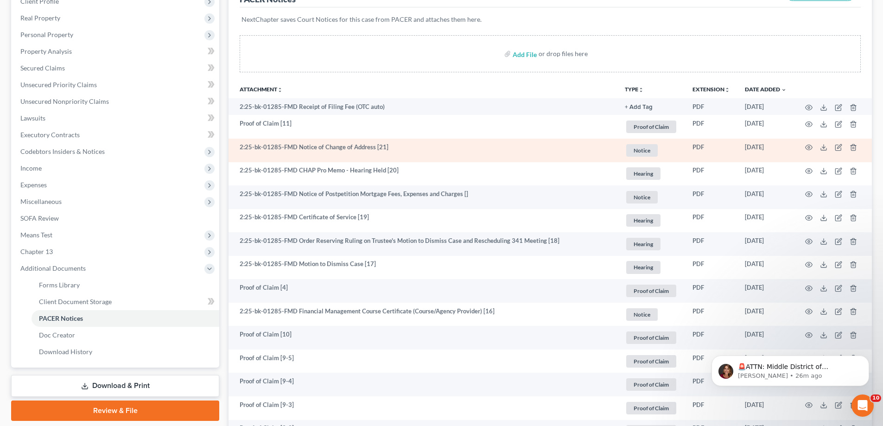
scroll to position [139, 0]
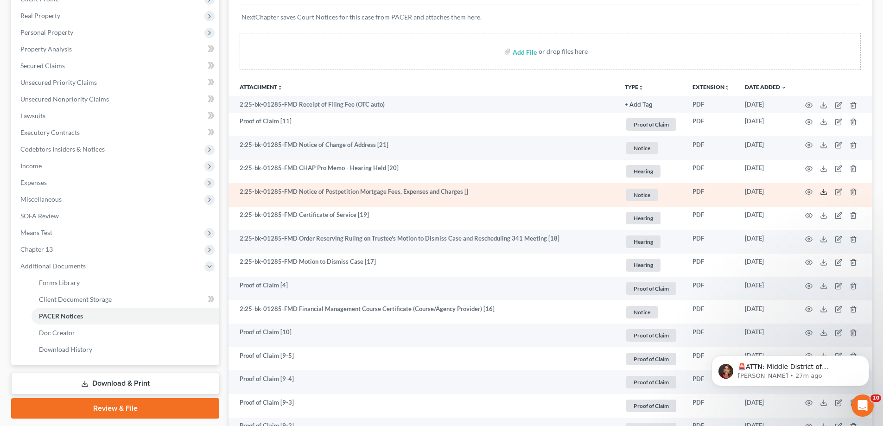
click at [822, 190] on icon at bounding box center [823, 191] width 7 height 7
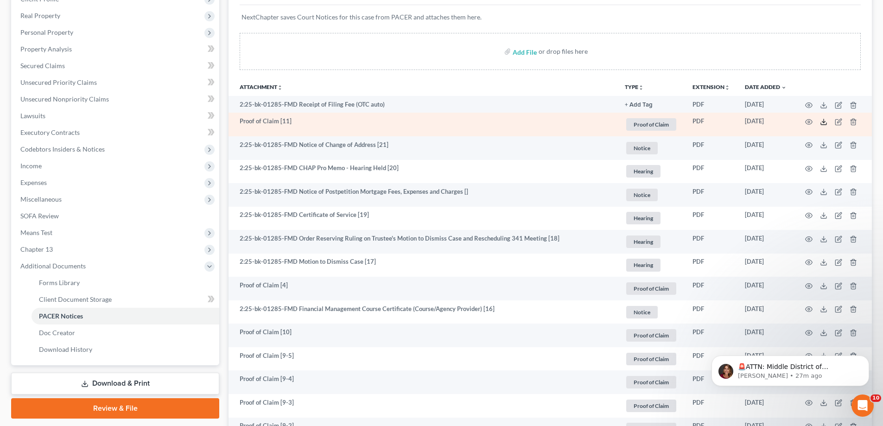
click at [823, 122] on polyline at bounding box center [823, 121] width 3 height 1
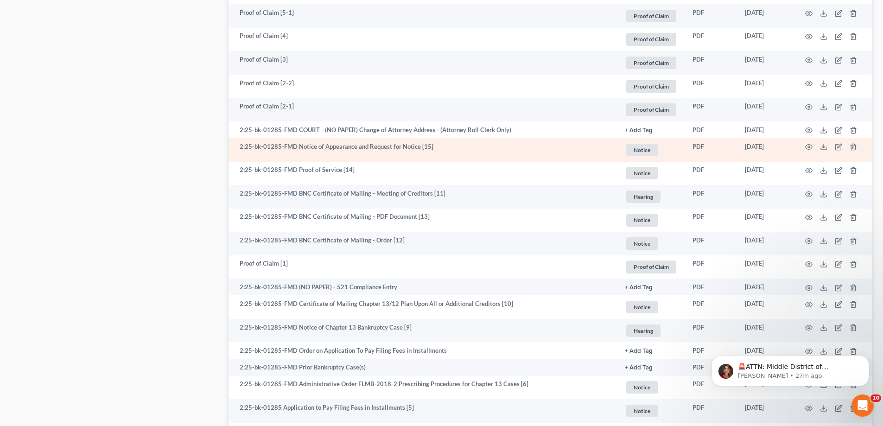
scroll to position [881, 0]
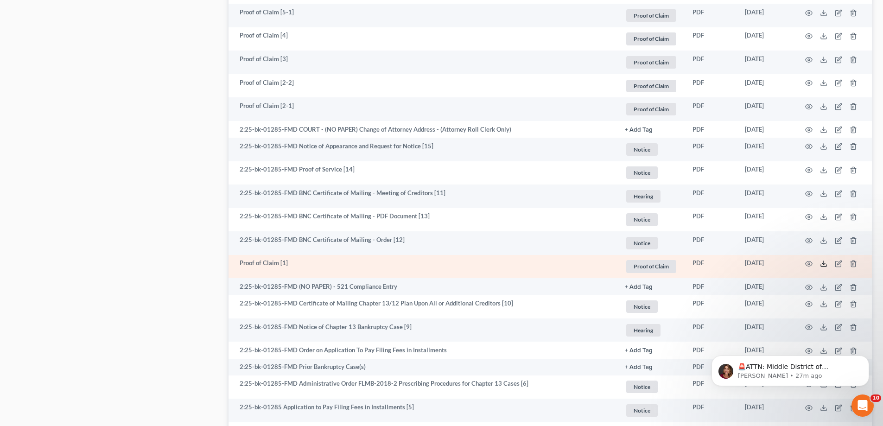
click at [825, 264] on icon at bounding box center [823, 263] width 7 height 7
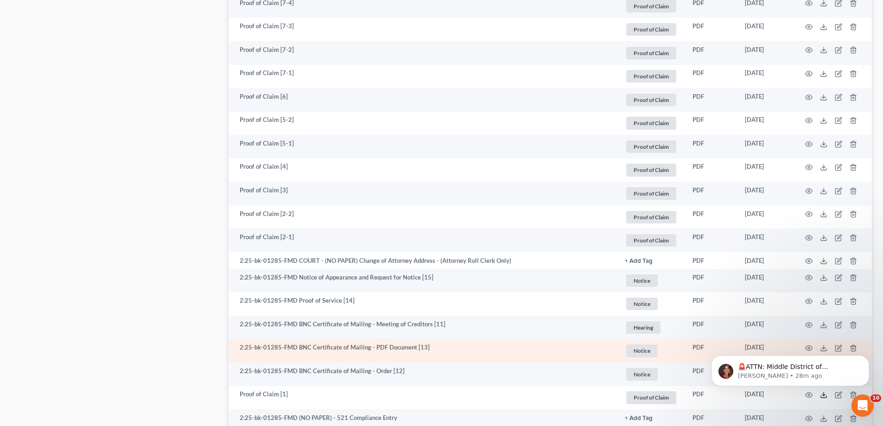
scroll to position [741, 0]
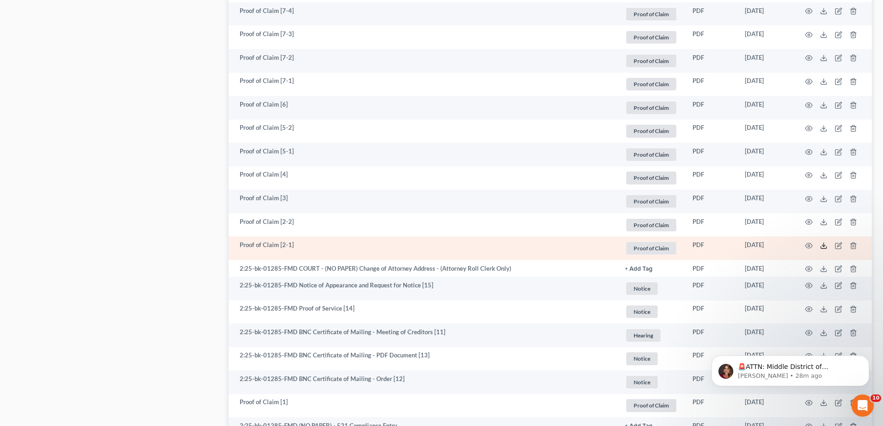
click at [823, 244] on icon at bounding box center [823, 245] width 7 height 7
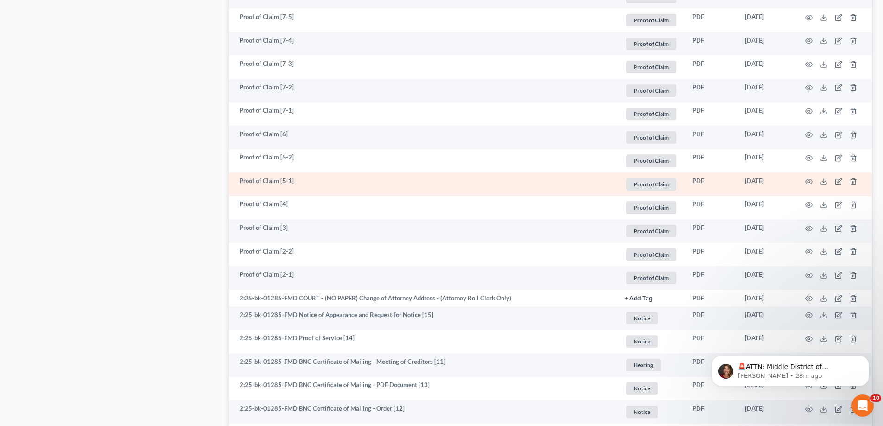
scroll to position [695, 0]
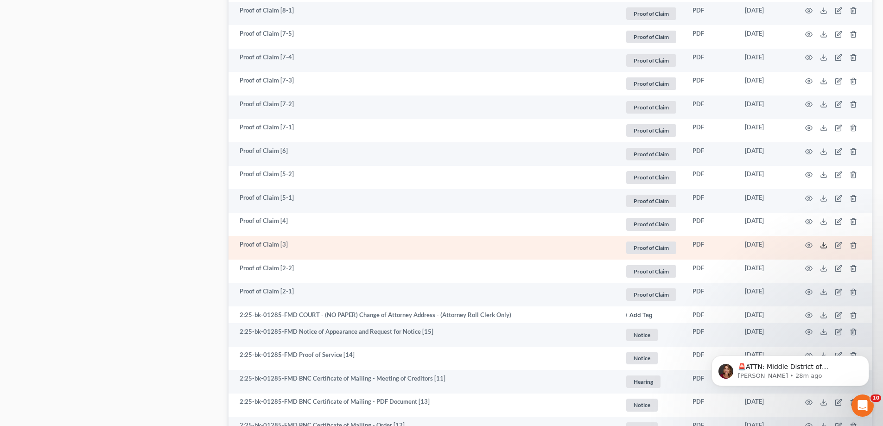
click at [824, 247] on icon at bounding box center [823, 244] width 7 height 7
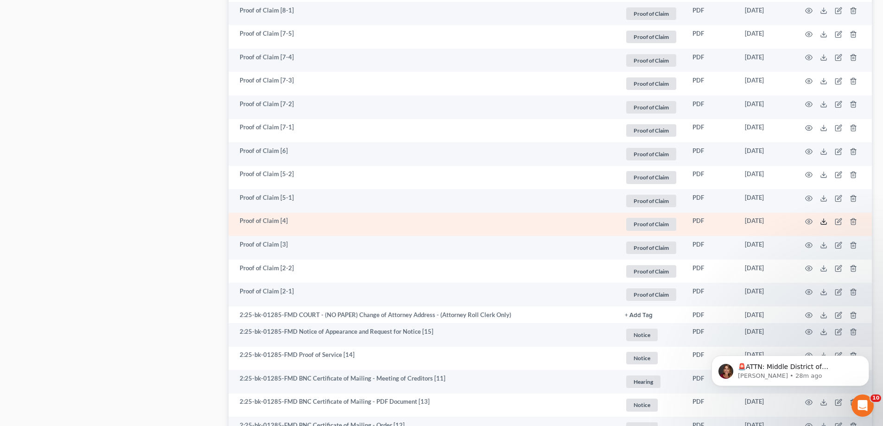
click at [823, 220] on icon at bounding box center [823, 221] width 7 height 7
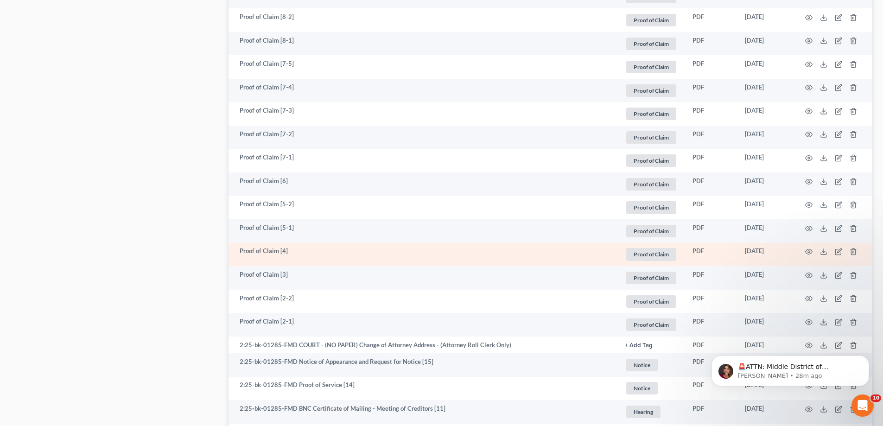
scroll to position [649, 0]
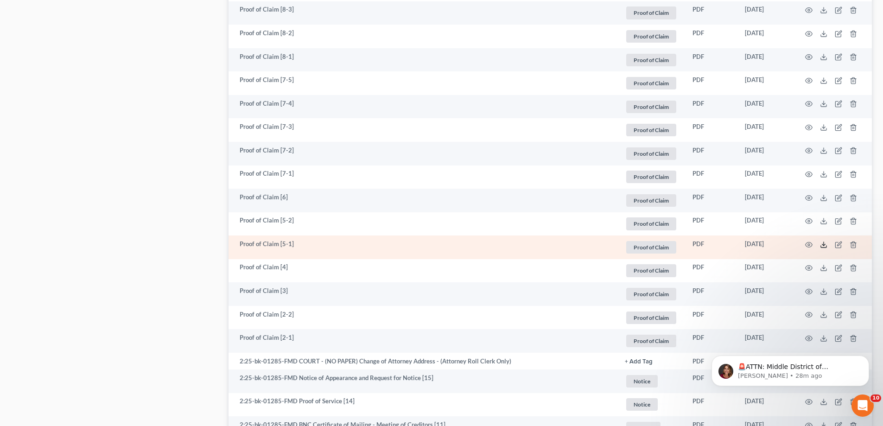
click at [823, 242] on icon at bounding box center [823, 244] width 7 height 7
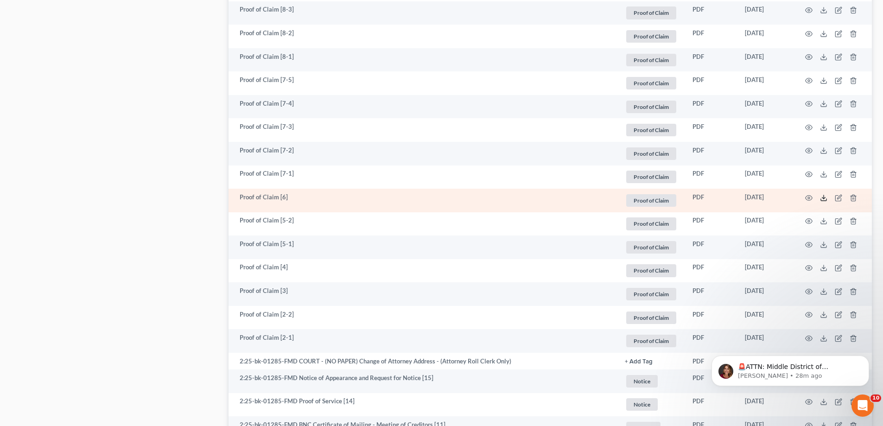
click at [823, 198] on icon at bounding box center [823, 197] width 7 height 7
